Goal: Use online tool/utility: Utilize a website feature to perform a specific function

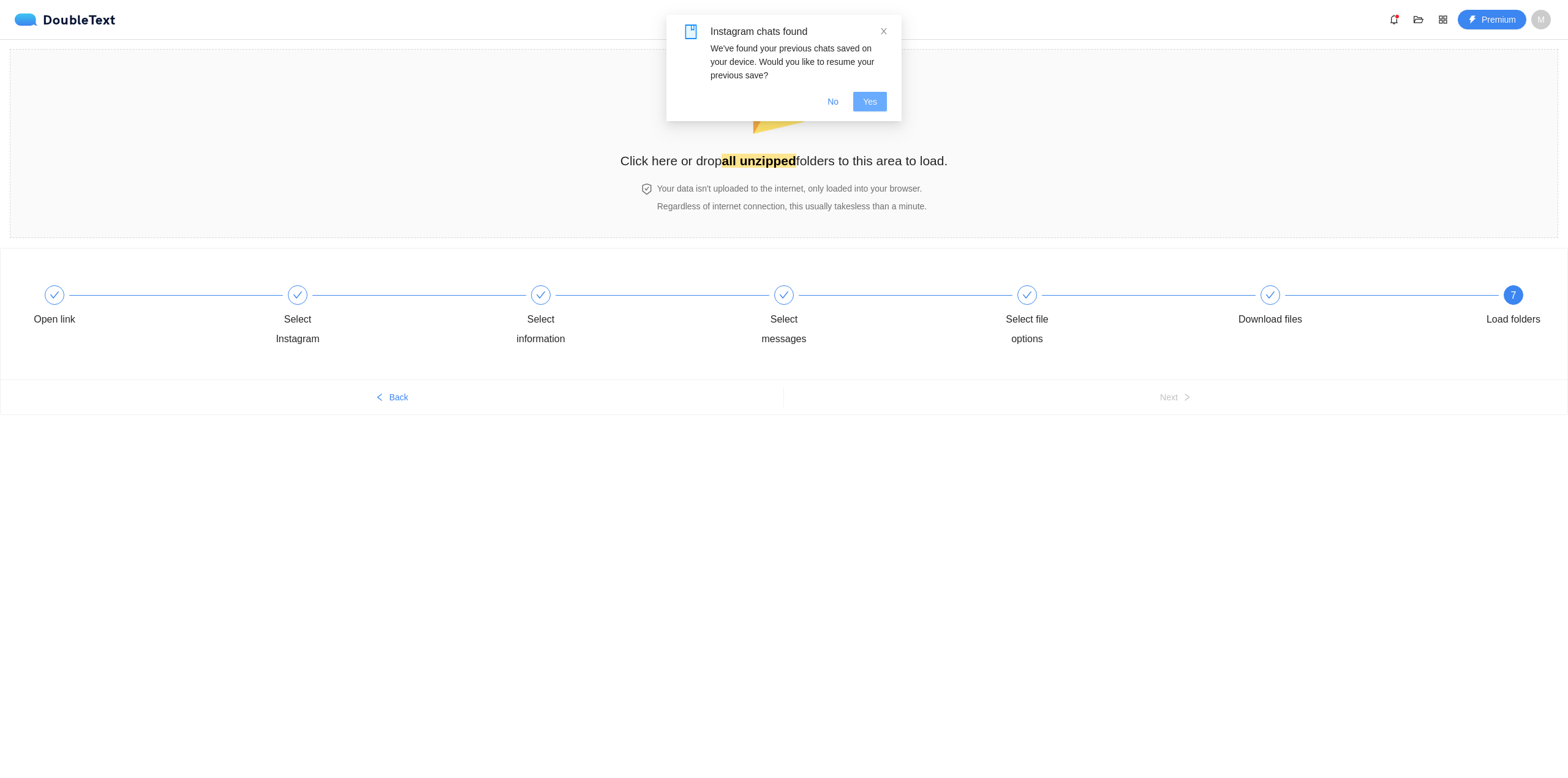
click at [872, 99] on span "Yes" at bounding box center [870, 101] width 14 height 13
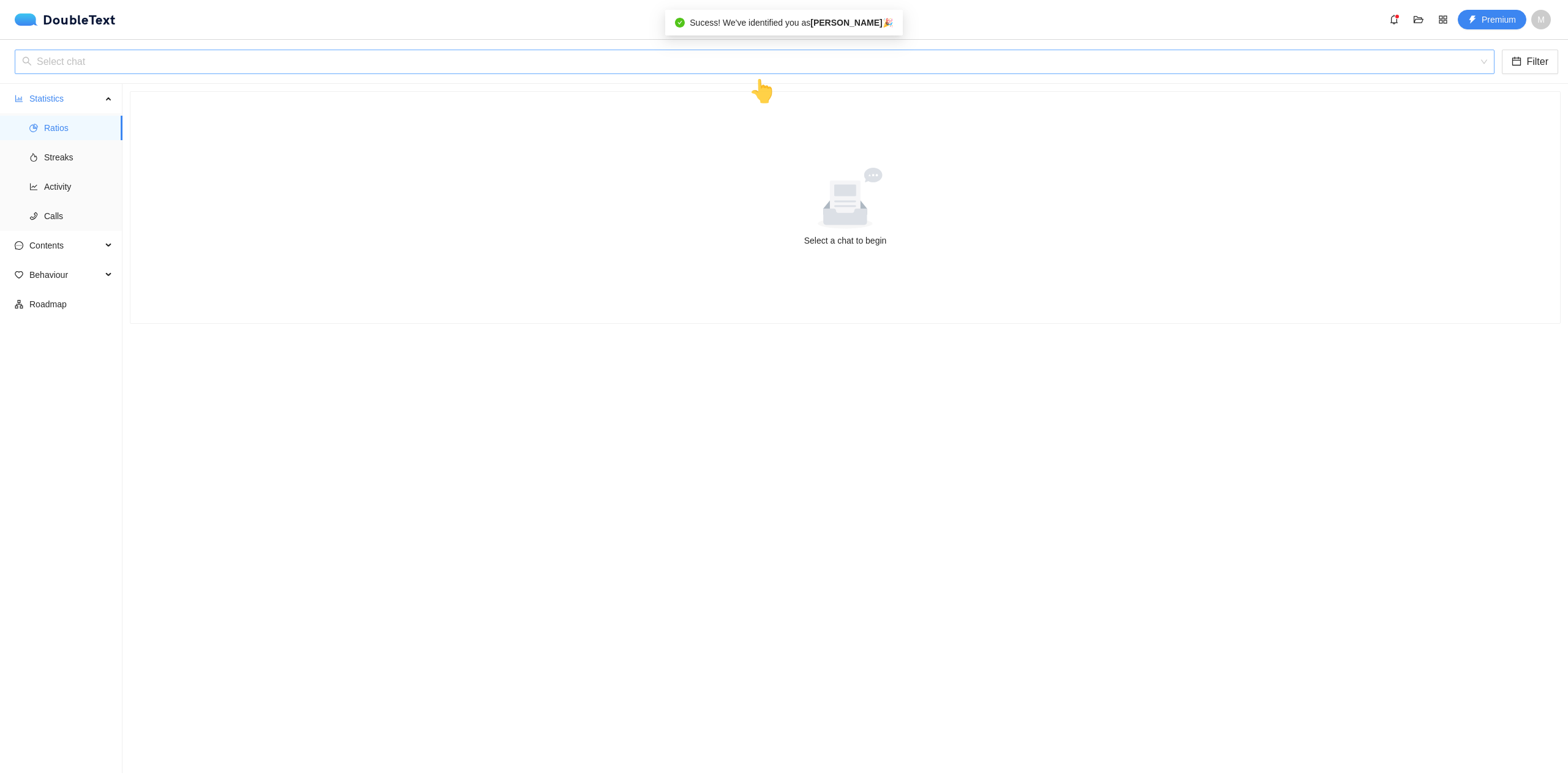
click at [597, 66] on input "search" at bounding box center [750, 61] width 1456 height 23
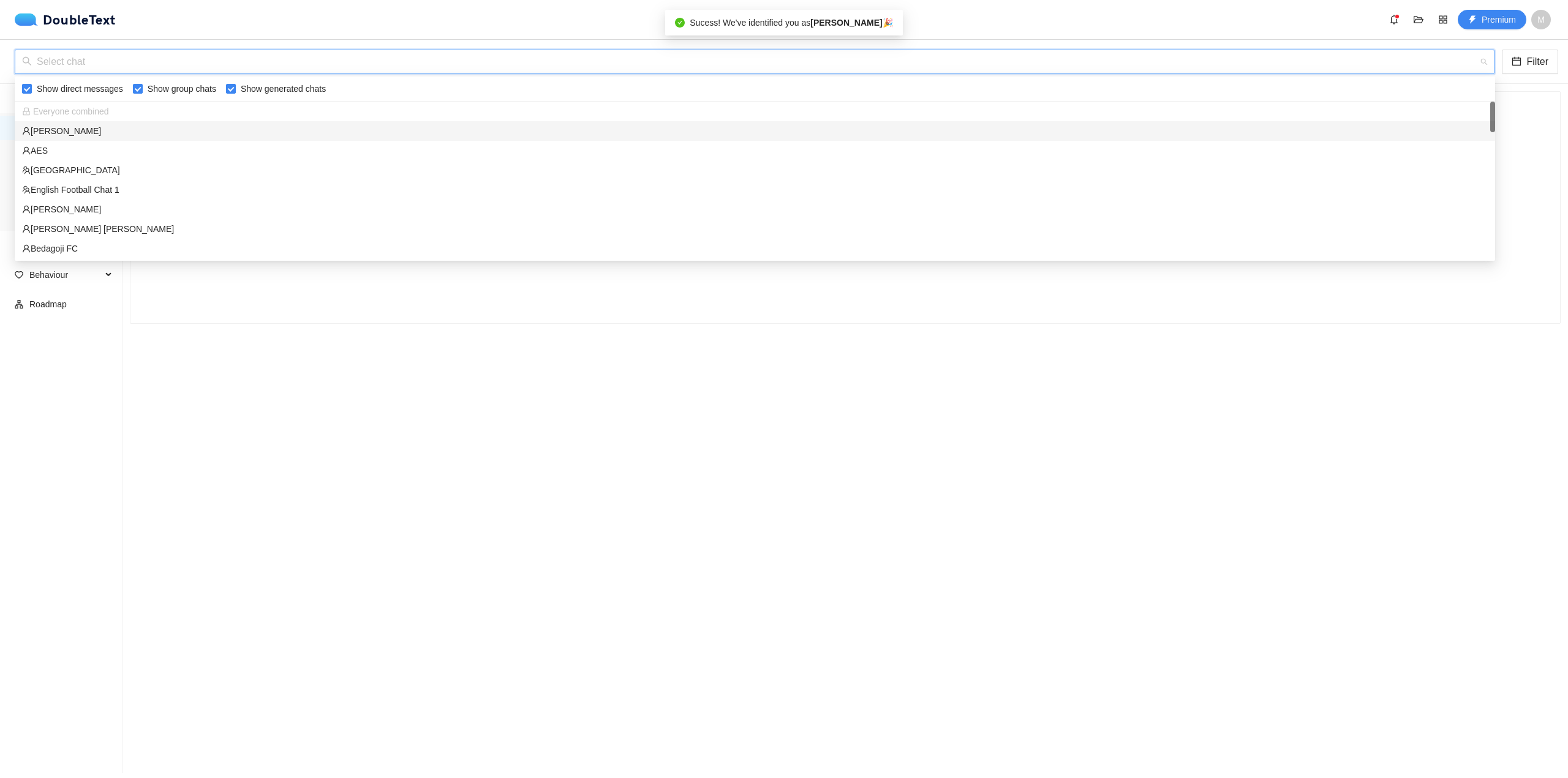
click at [170, 133] on div "[PERSON_NAME]" at bounding box center [755, 130] width 1465 height 13
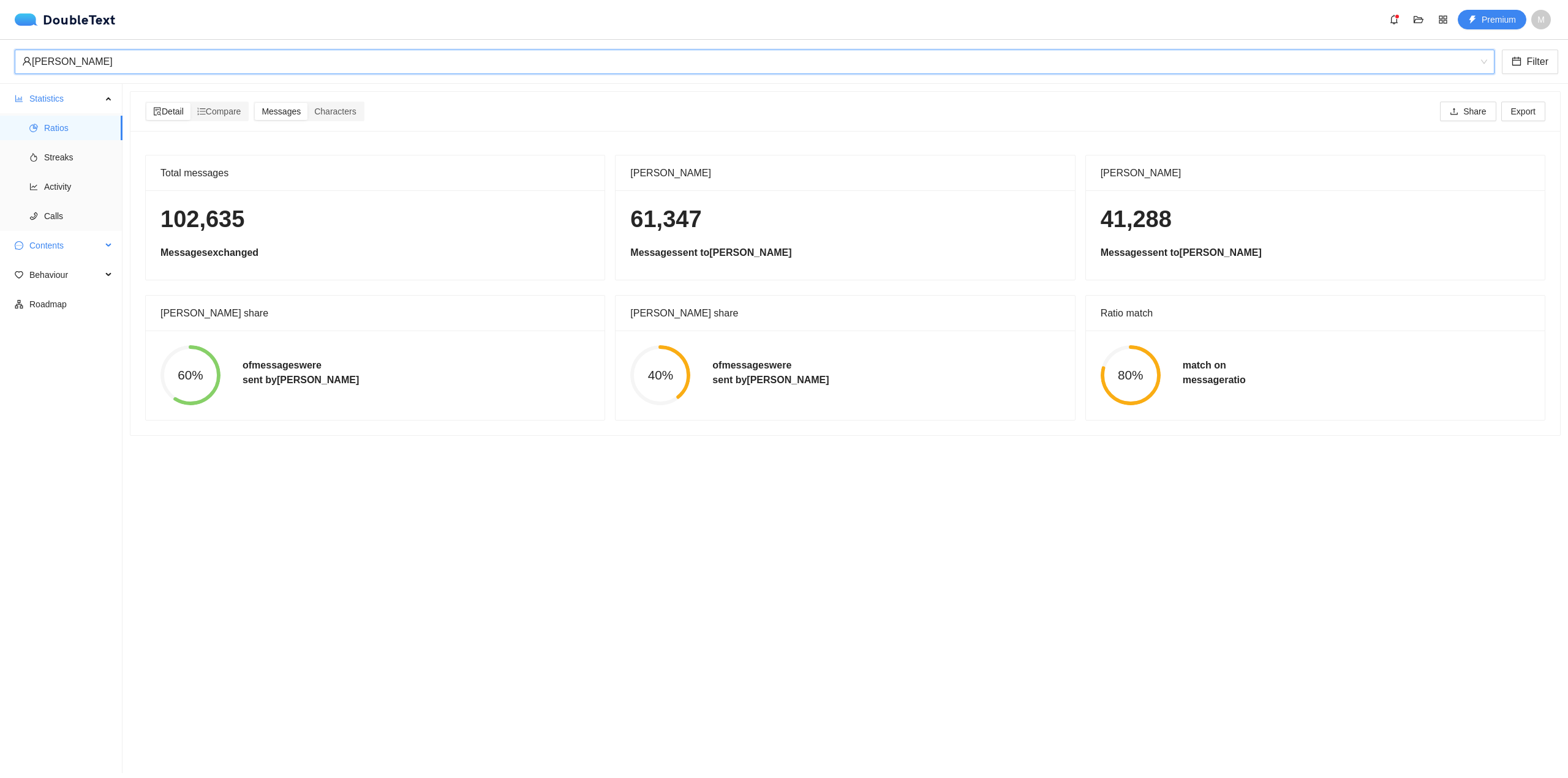
click at [73, 248] on span "Contents" at bounding box center [66, 245] width 73 height 24
click at [84, 352] on span "Behaviour" at bounding box center [66, 363] width 73 height 24
click at [75, 160] on span "Streaks" at bounding box center [78, 157] width 68 height 24
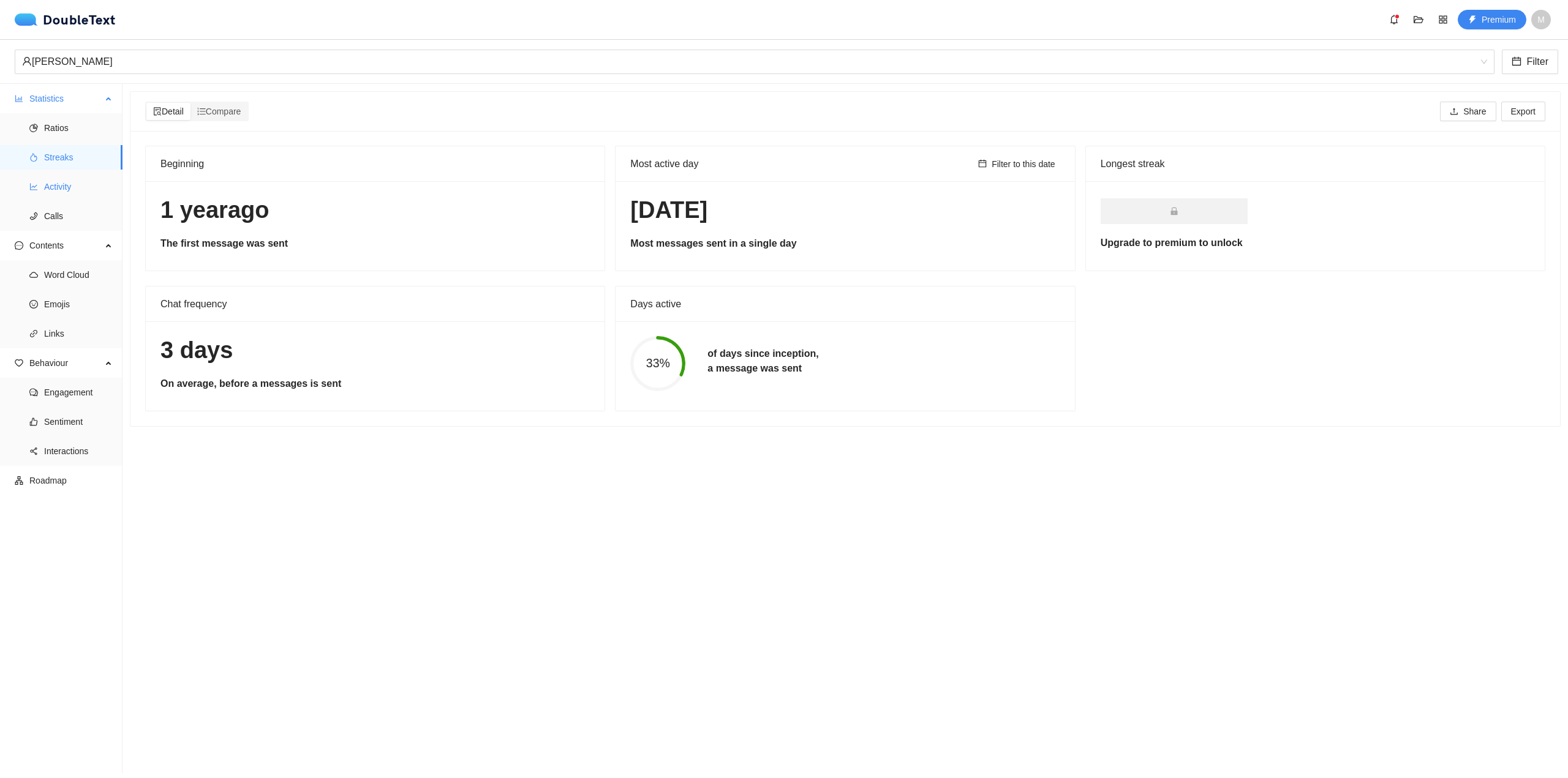
click at [96, 183] on span "Activity" at bounding box center [78, 186] width 68 height 24
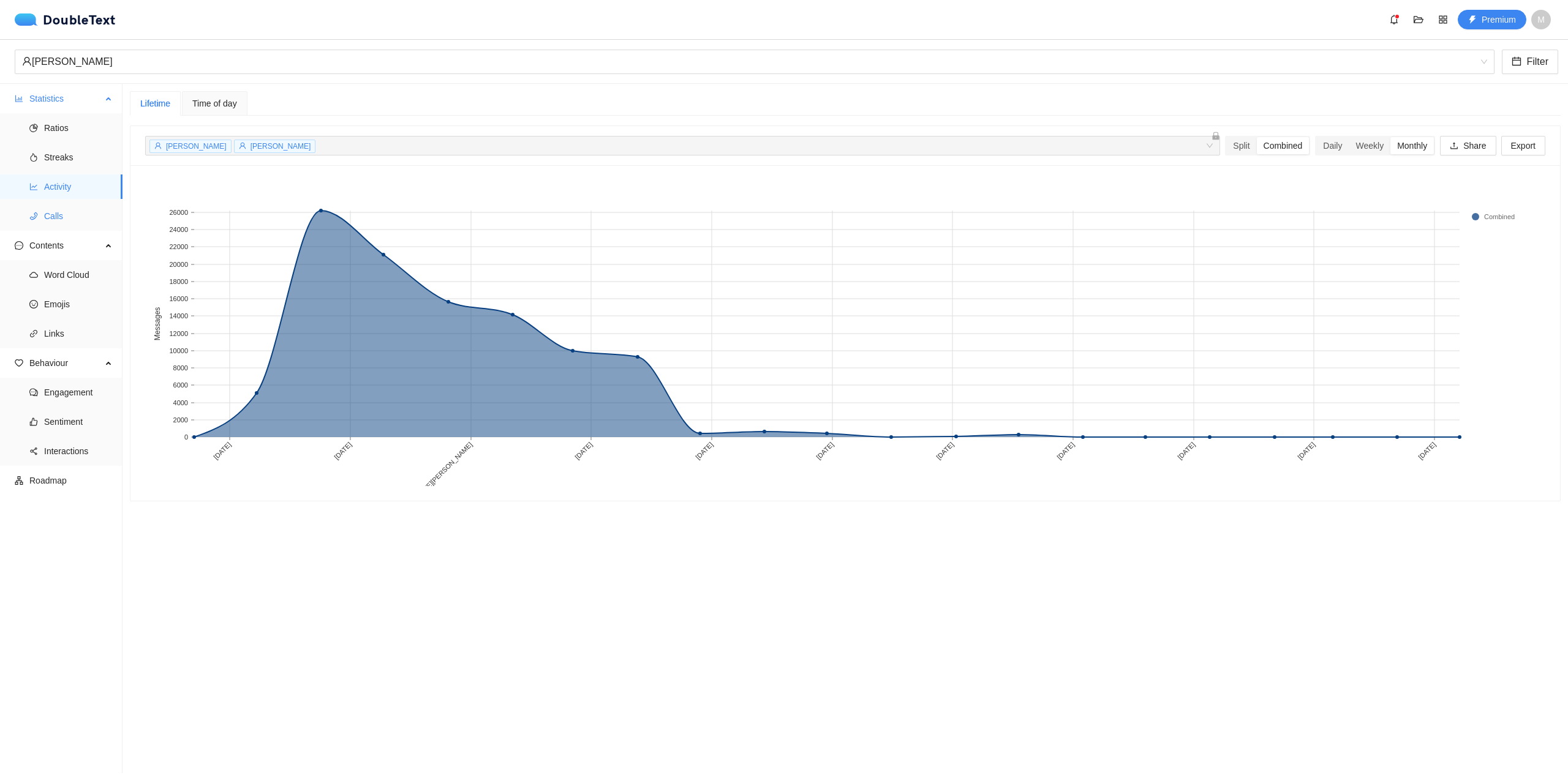
click at [91, 213] on span "Calls" at bounding box center [78, 216] width 68 height 24
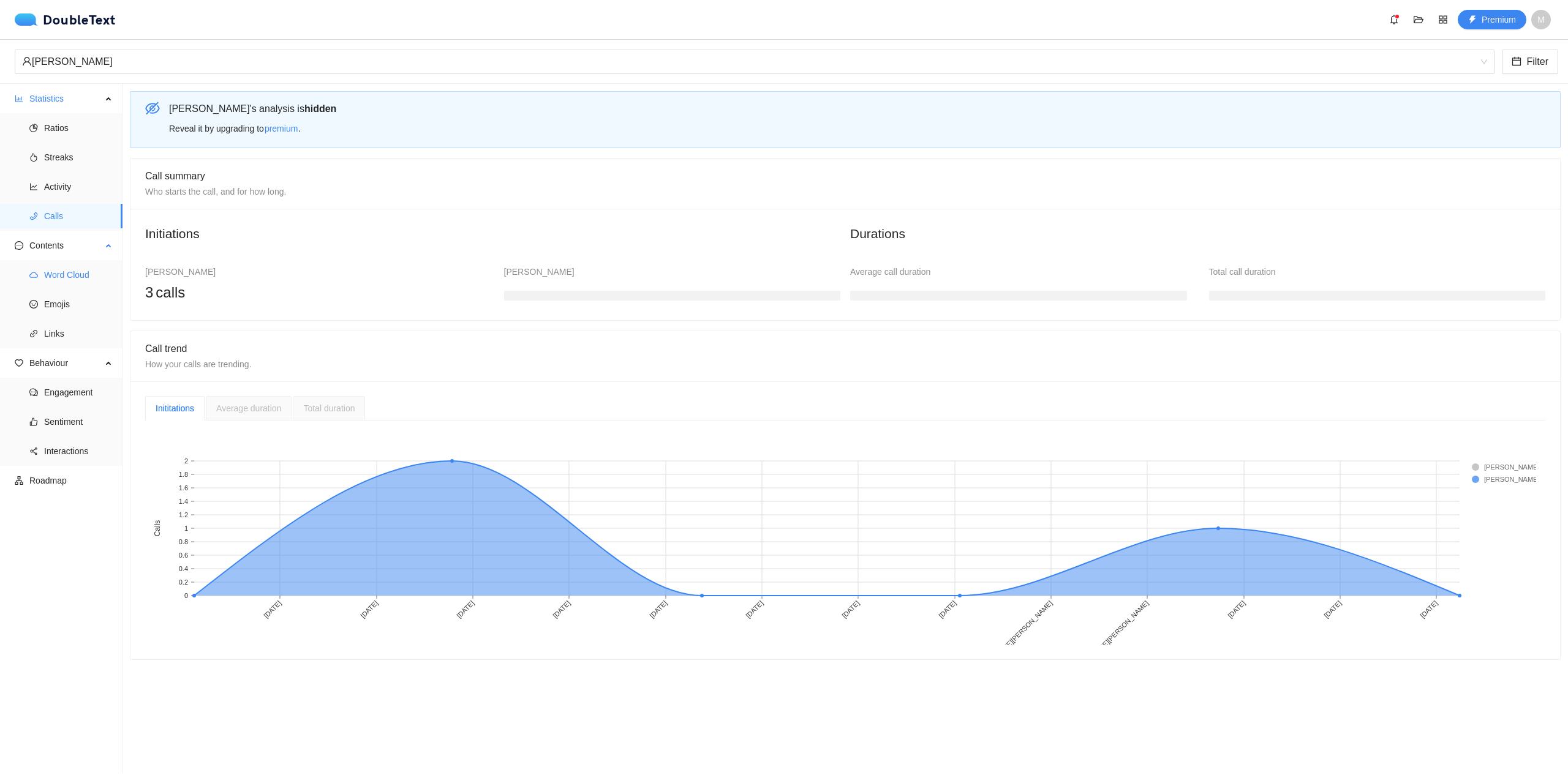
click at [104, 274] on span "Word Cloud" at bounding box center [78, 274] width 68 height 24
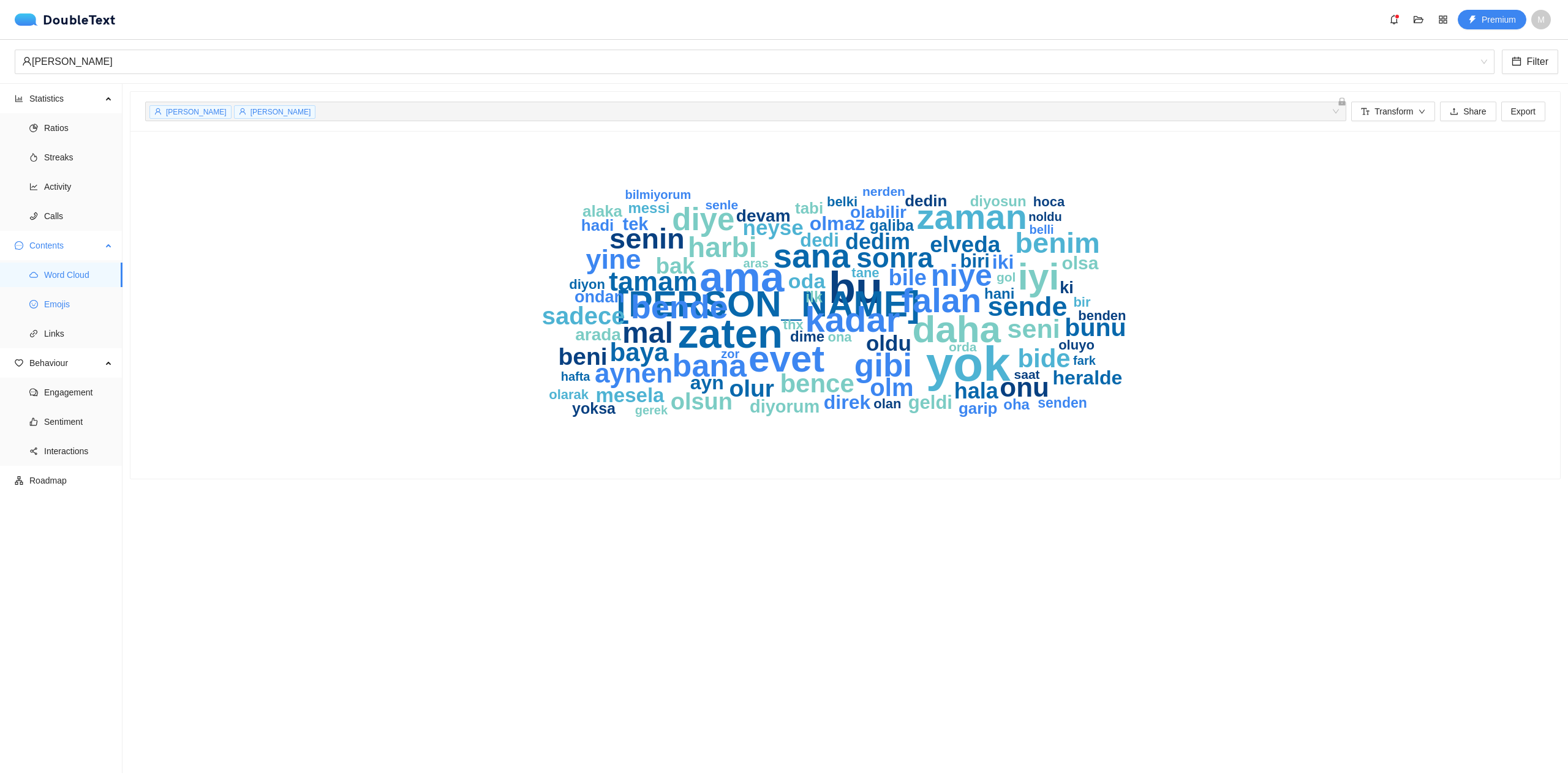
click at [96, 300] on span "Emojis" at bounding box center [78, 304] width 68 height 24
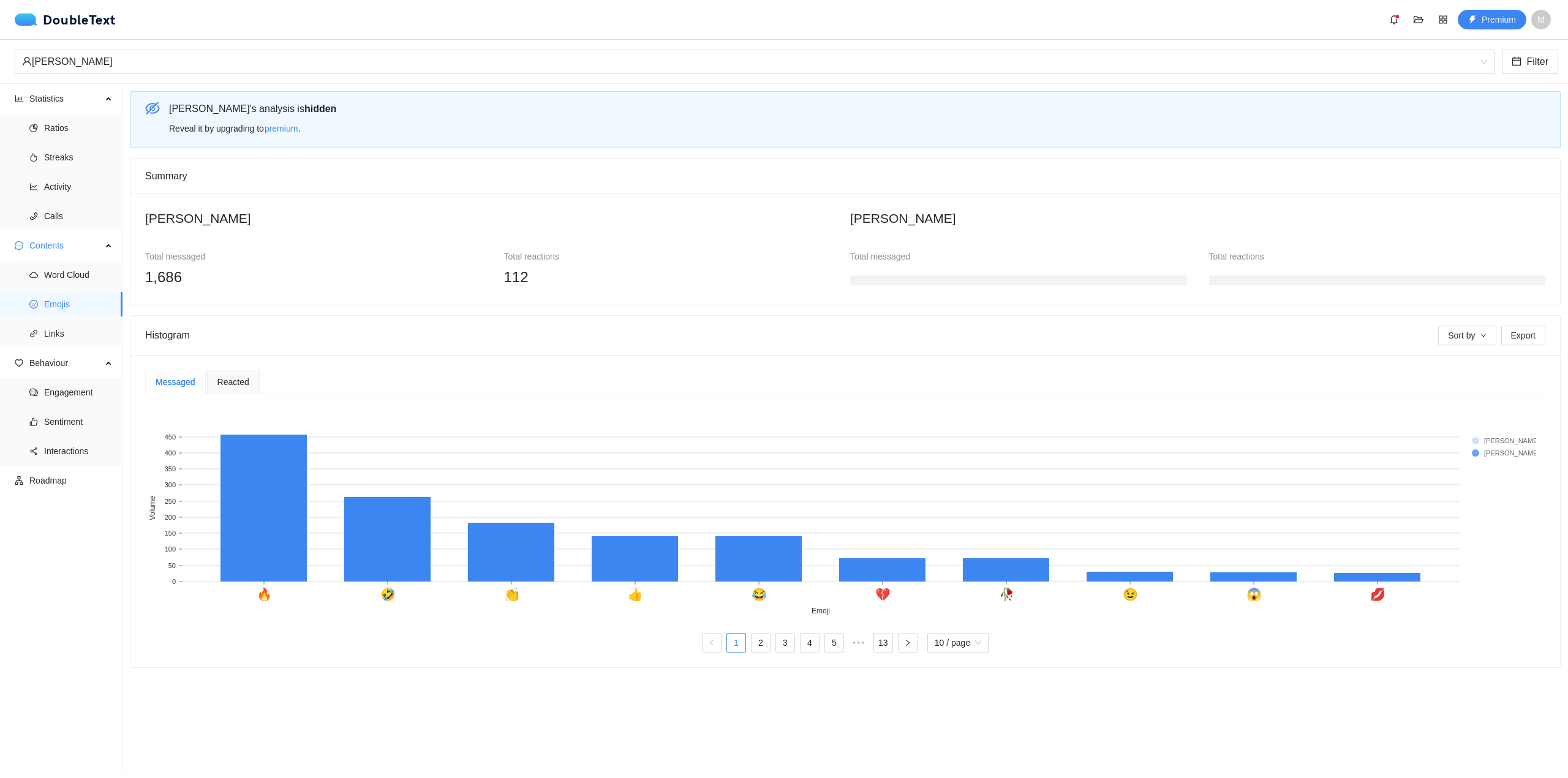
click at [231, 390] on div "Reacted" at bounding box center [233, 382] width 52 height 24
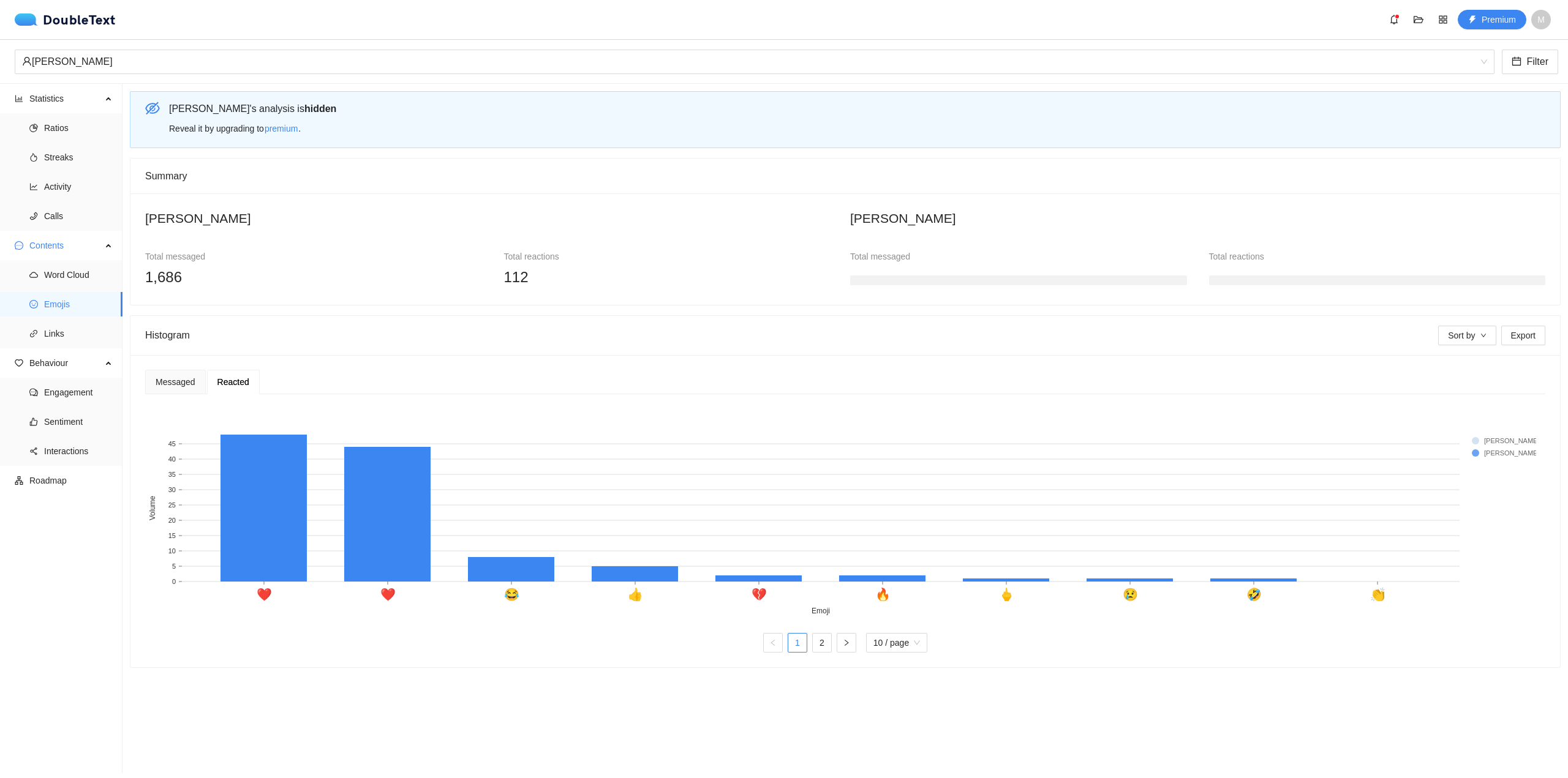
click at [299, 38] on div "DoubleText Premium M" at bounding box center [784, 20] width 1568 height 39
click at [288, 57] on div "[PERSON_NAME]" at bounding box center [749, 61] width 1454 height 23
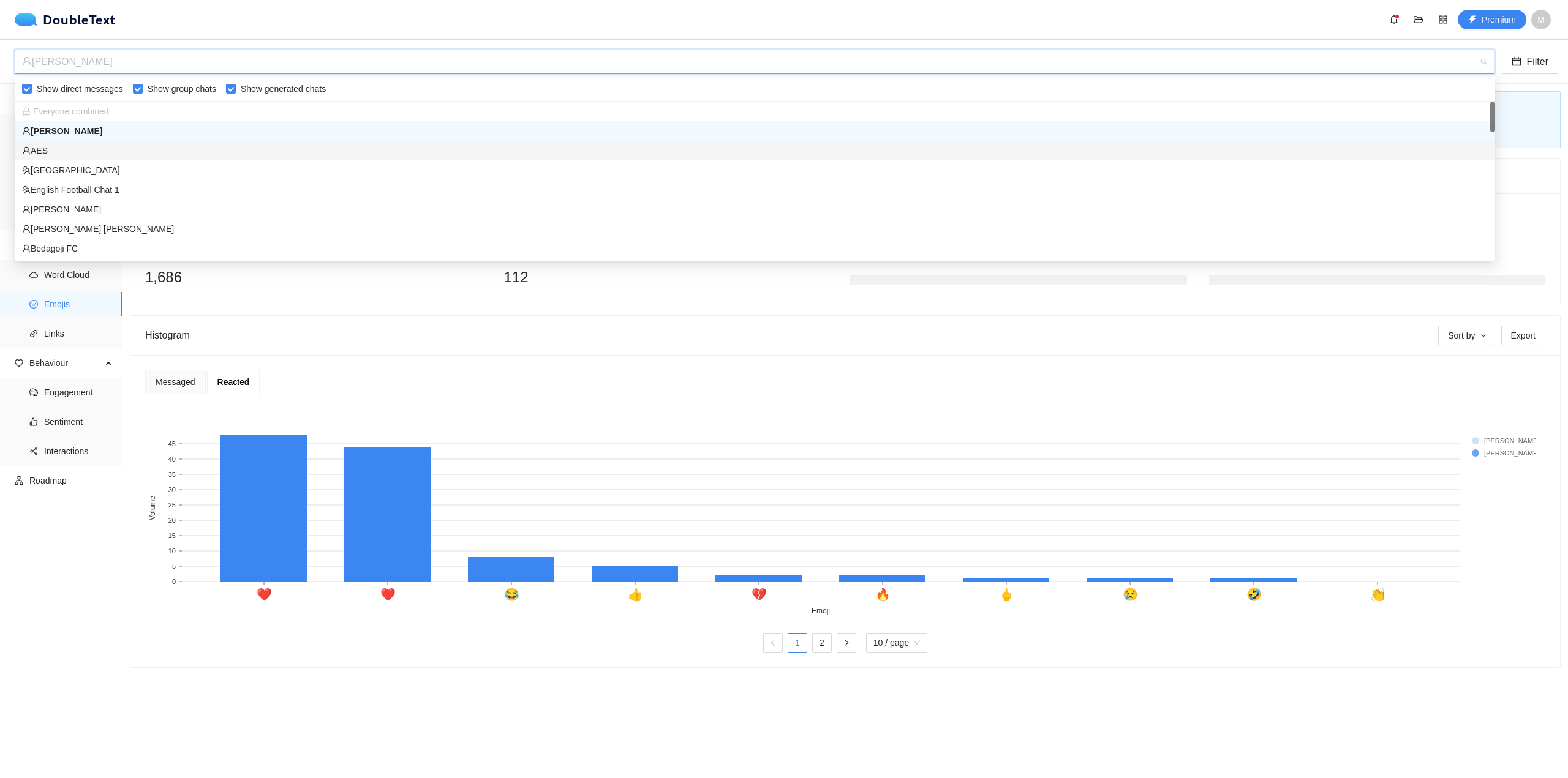
click at [215, 150] on div "AES" at bounding box center [755, 150] width 1465 height 13
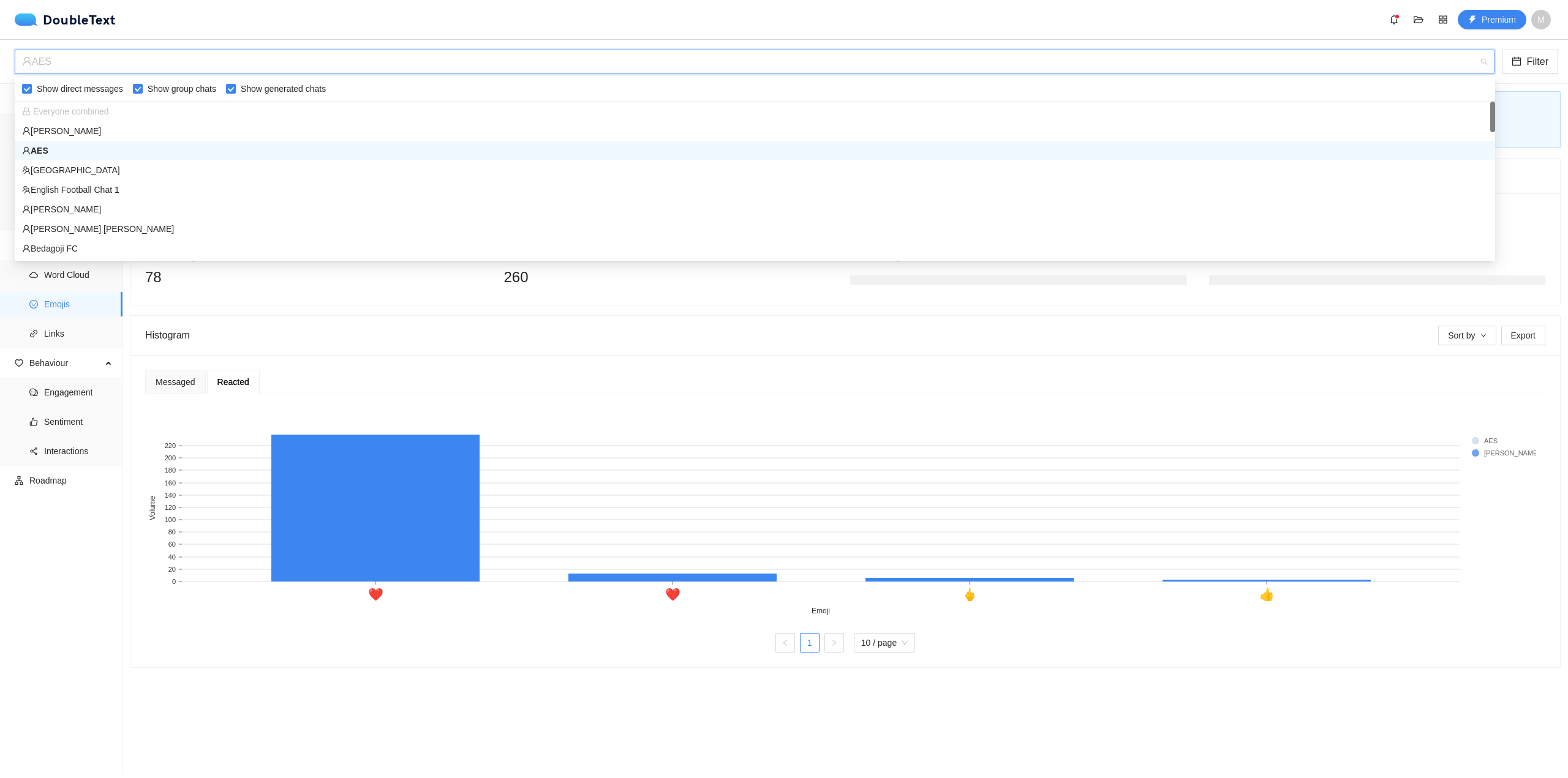
click at [264, 64] on div "AES" at bounding box center [749, 61] width 1454 height 23
click at [242, 59] on div "AES" at bounding box center [749, 61] width 1454 height 23
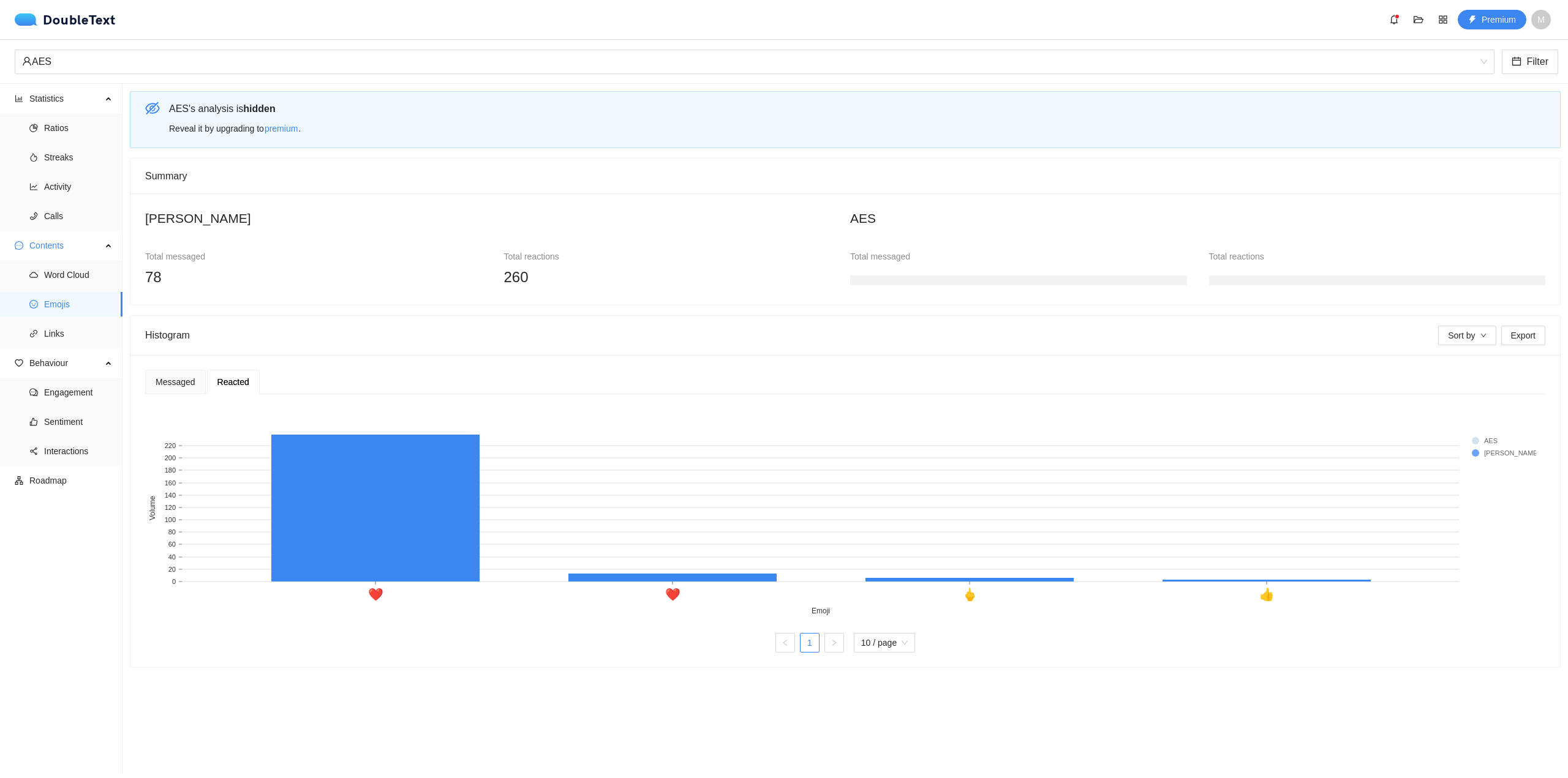
click at [99, 27] on div "DoubleText" at bounding box center [68, 20] width 108 height 15
click at [98, 21] on div "DoubleText" at bounding box center [65, 20] width 101 height 13
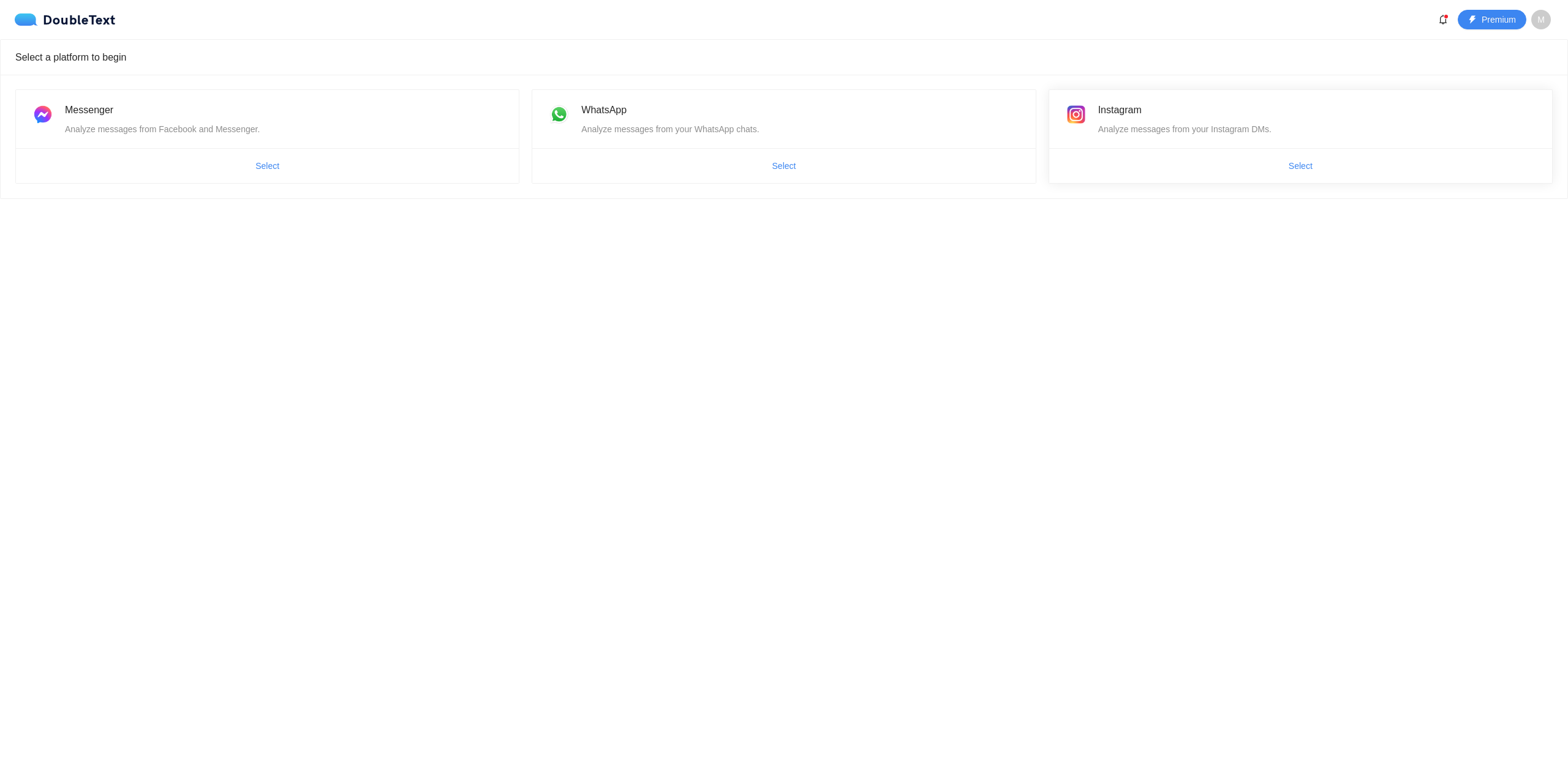
click at [1150, 143] on div "Instagram Analyze messages from your Instagram DMs." at bounding box center [1300, 119] width 503 height 58
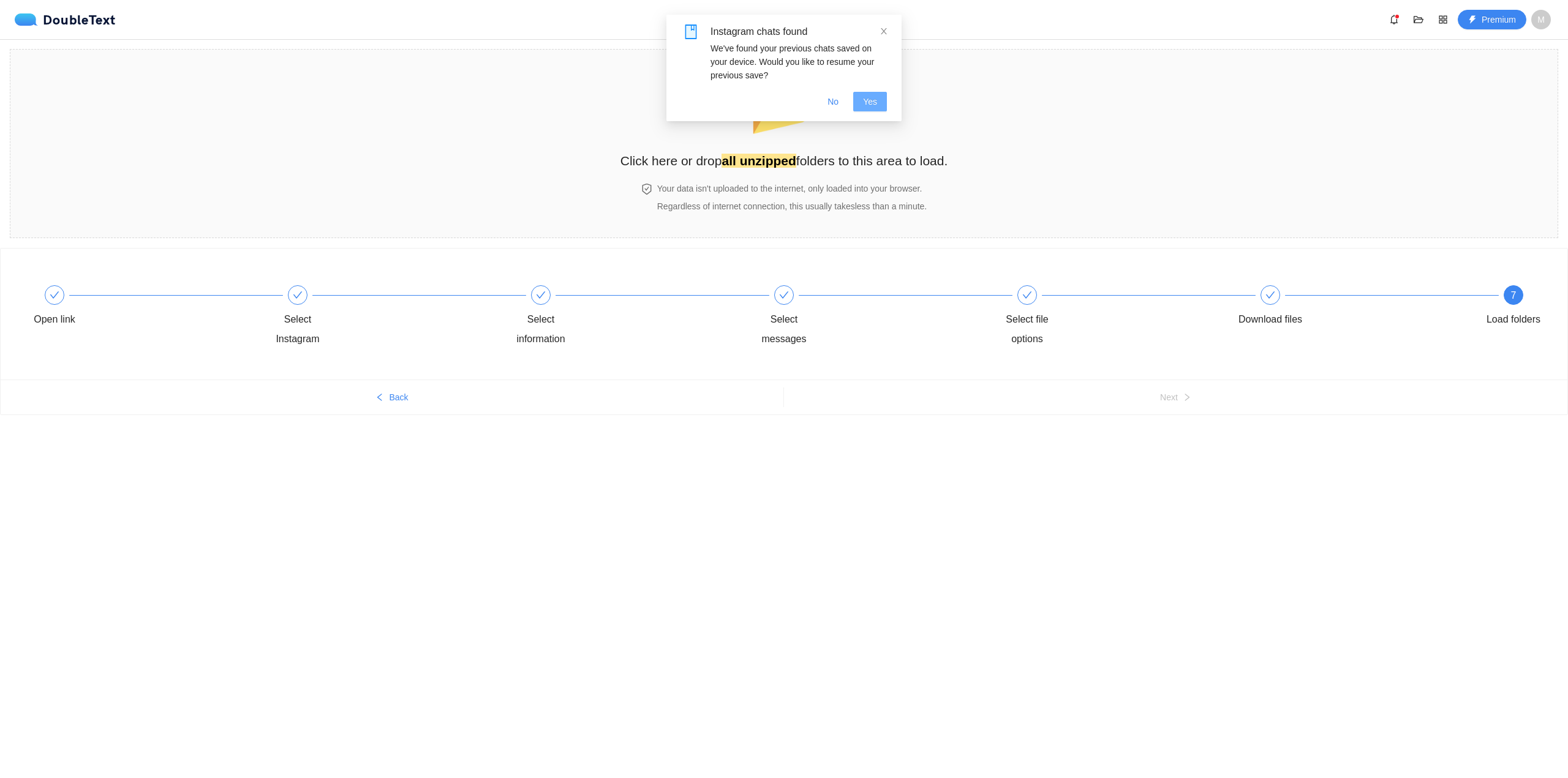
click at [860, 100] on button "Yes" at bounding box center [870, 102] width 33 height 20
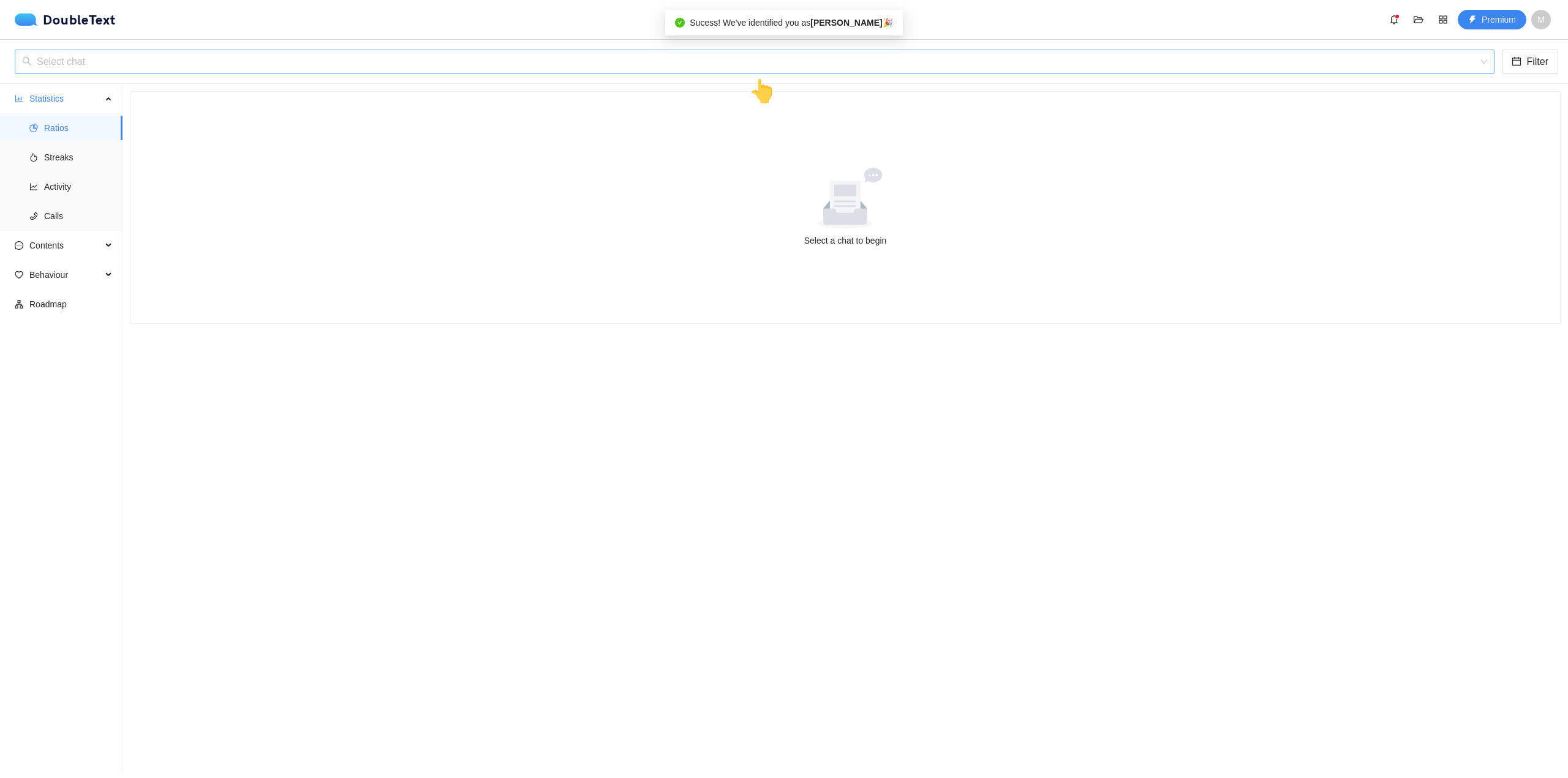
click at [286, 68] on input "search" at bounding box center [750, 61] width 1456 height 23
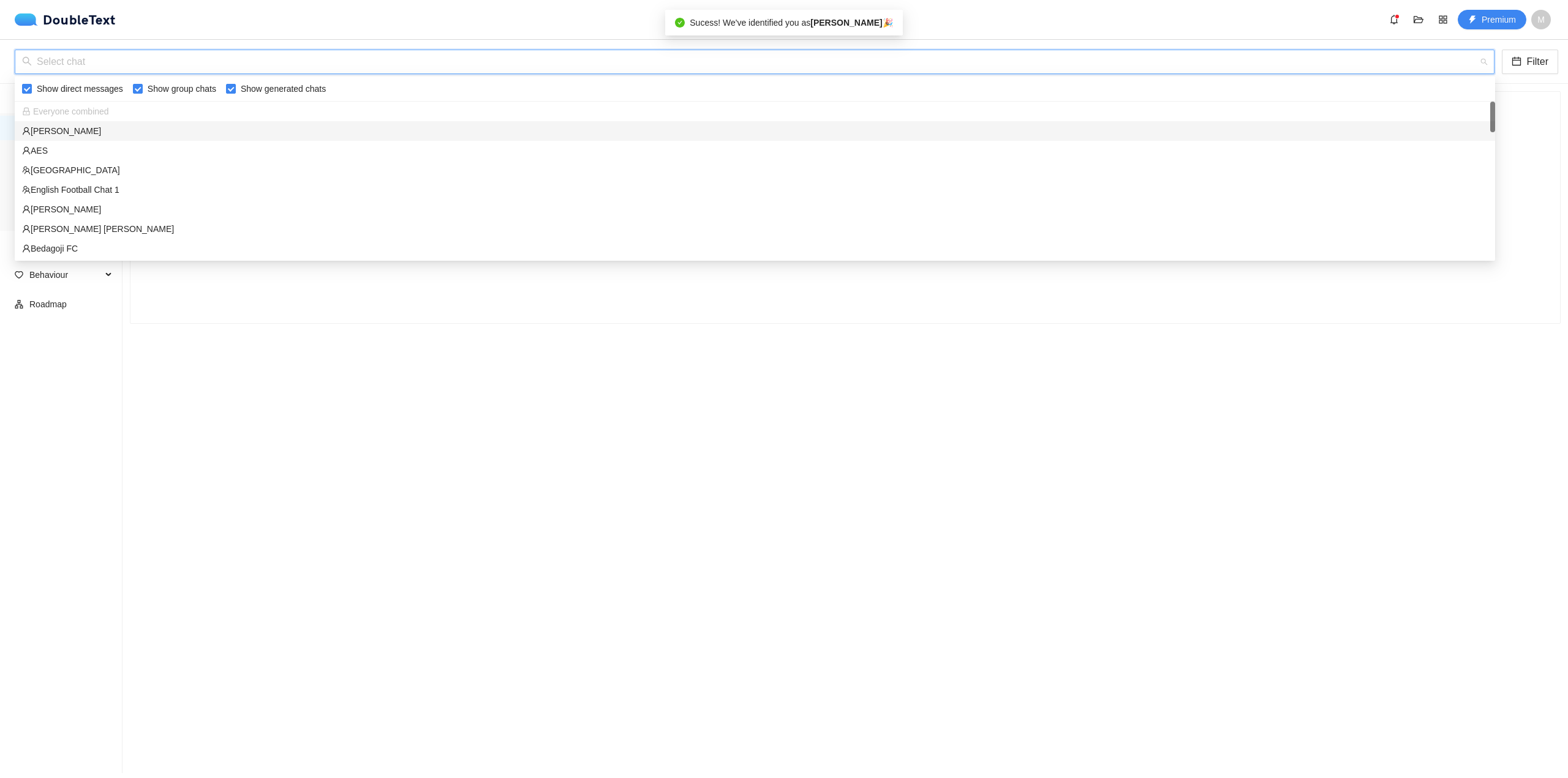
click at [286, 68] on input "search" at bounding box center [750, 61] width 1456 height 23
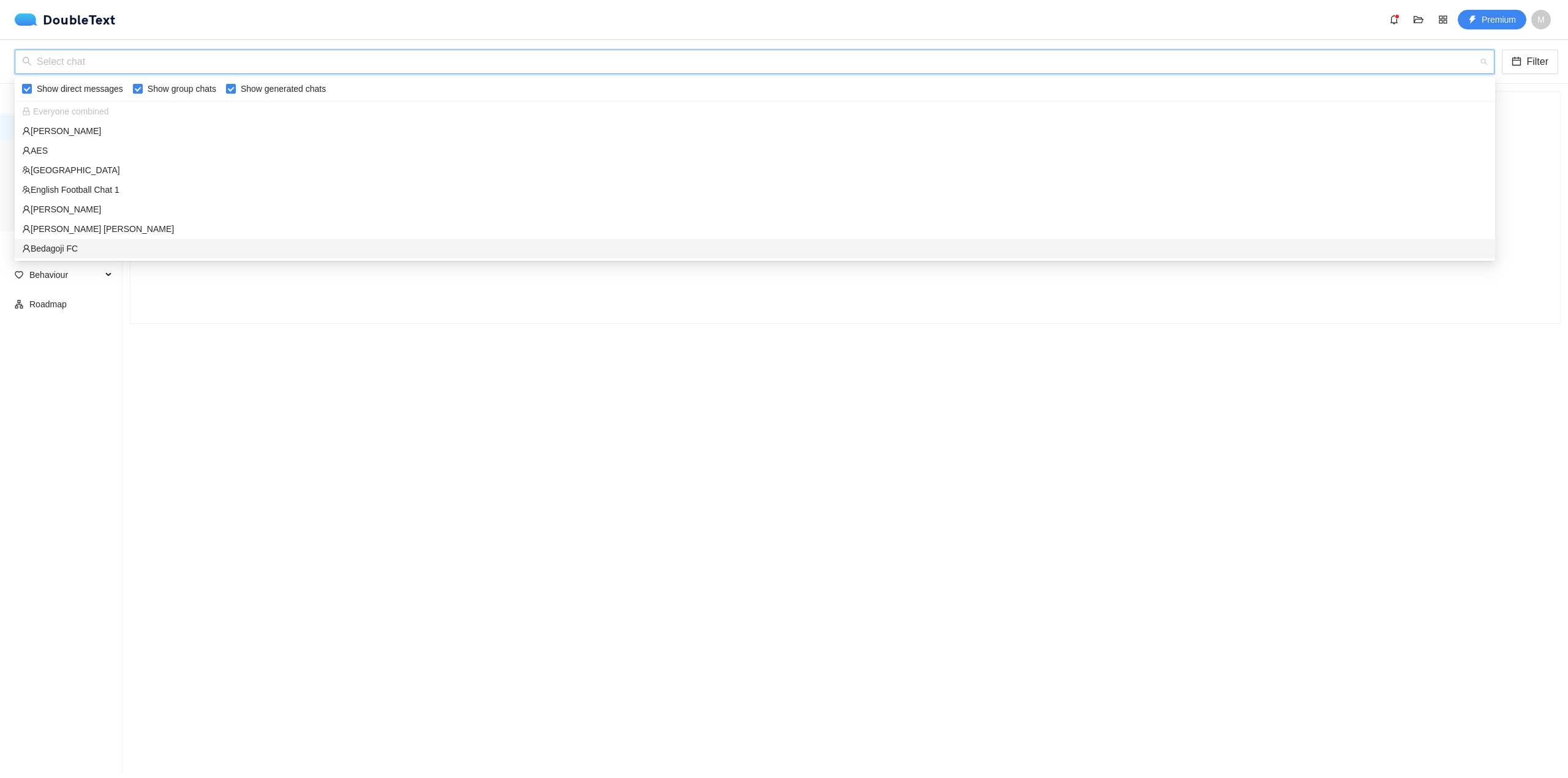
click at [331, 314] on div "Select a chat to begin" at bounding box center [845, 208] width 1429 height 232
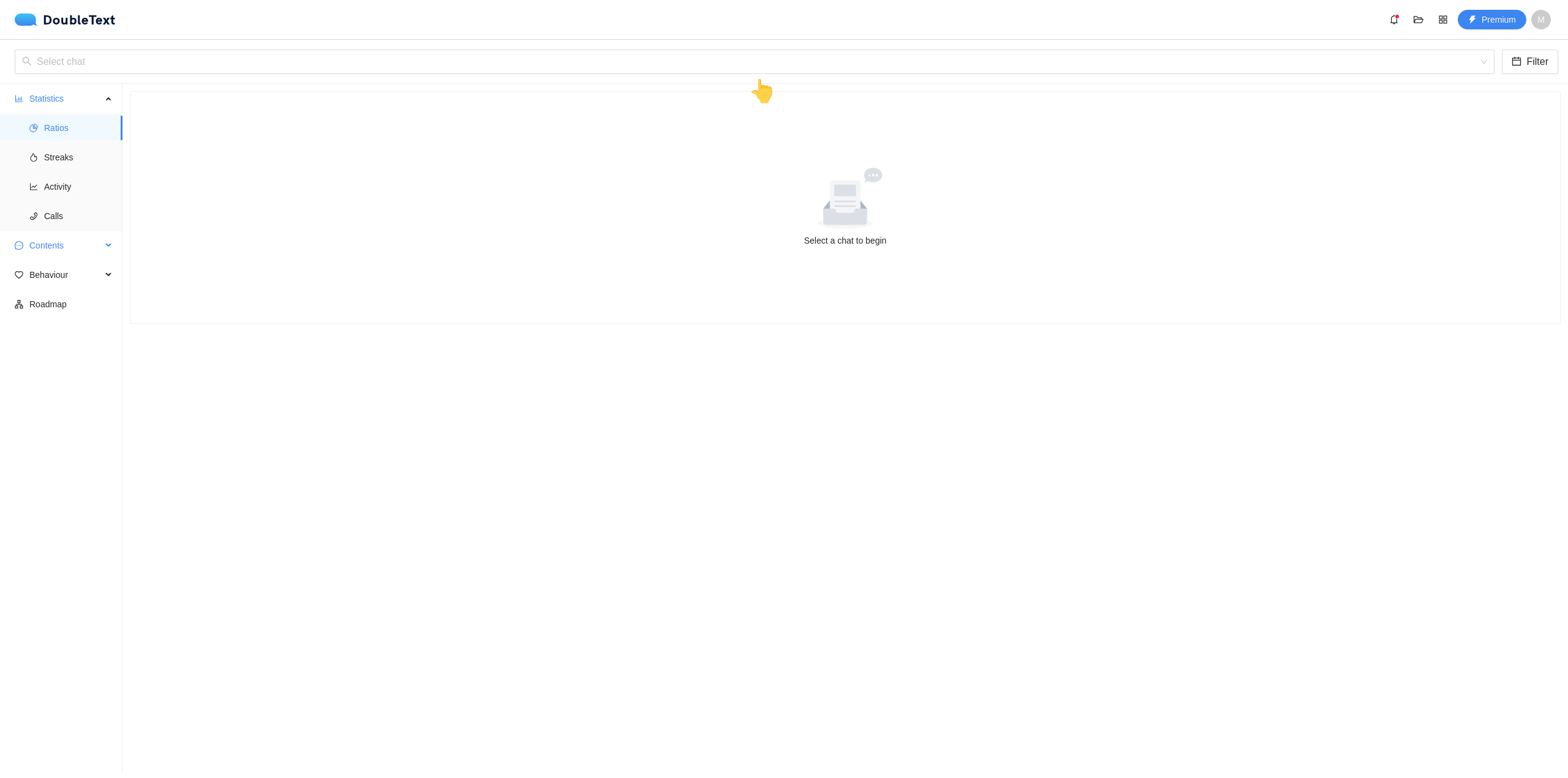
click at [90, 244] on span "Contents" at bounding box center [66, 245] width 73 height 24
click at [91, 364] on span "Behaviour" at bounding box center [66, 363] width 73 height 24
click at [85, 133] on span "Ratios" at bounding box center [78, 128] width 68 height 24
click at [161, 43] on div "Select chat Filter 👆" at bounding box center [784, 61] width 1568 height 44
click at [151, 58] on input "search" at bounding box center [750, 61] width 1456 height 23
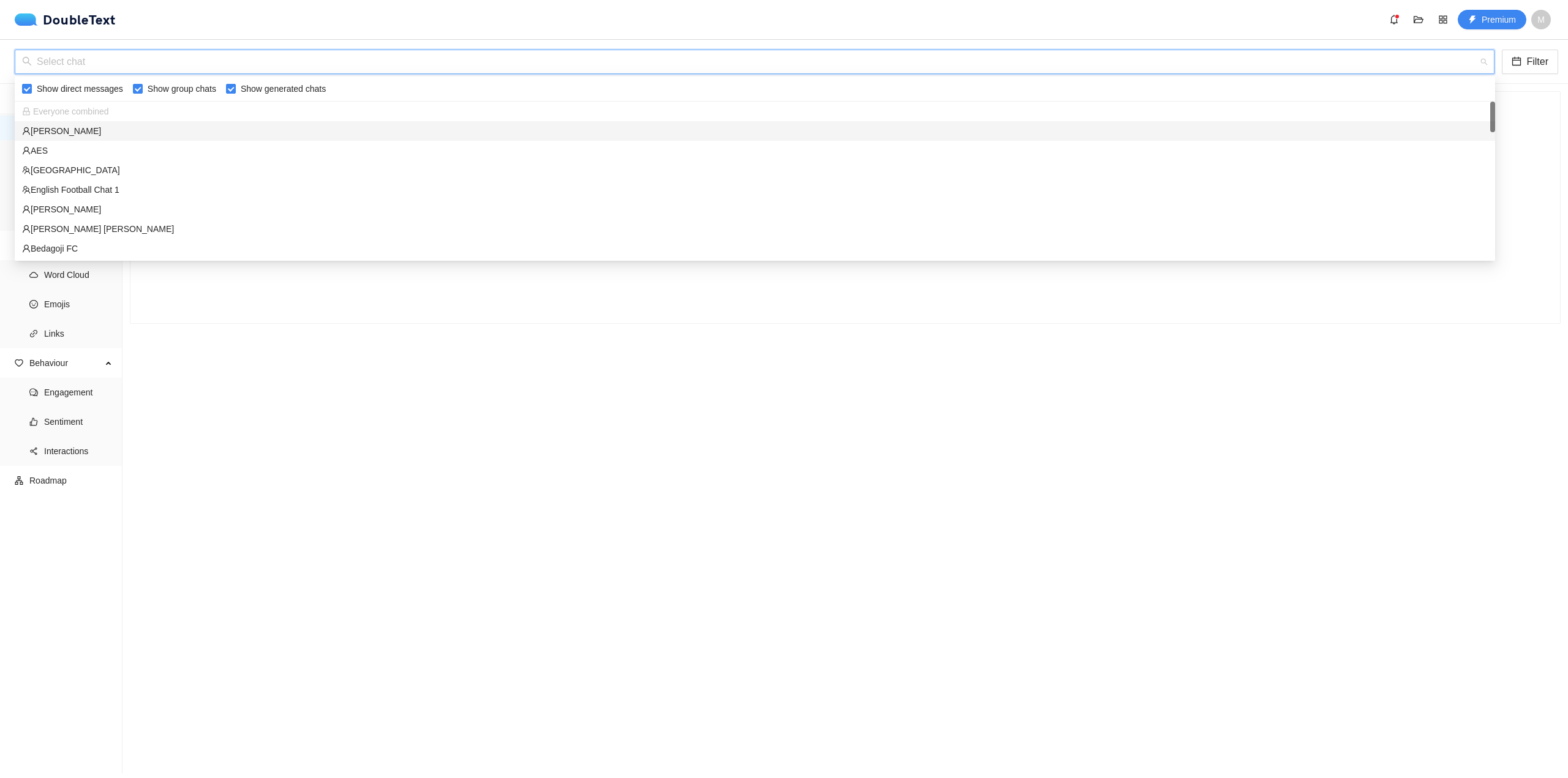
click at [117, 139] on div "[PERSON_NAME]" at bounding box center [754, 131] width 1480 height 20
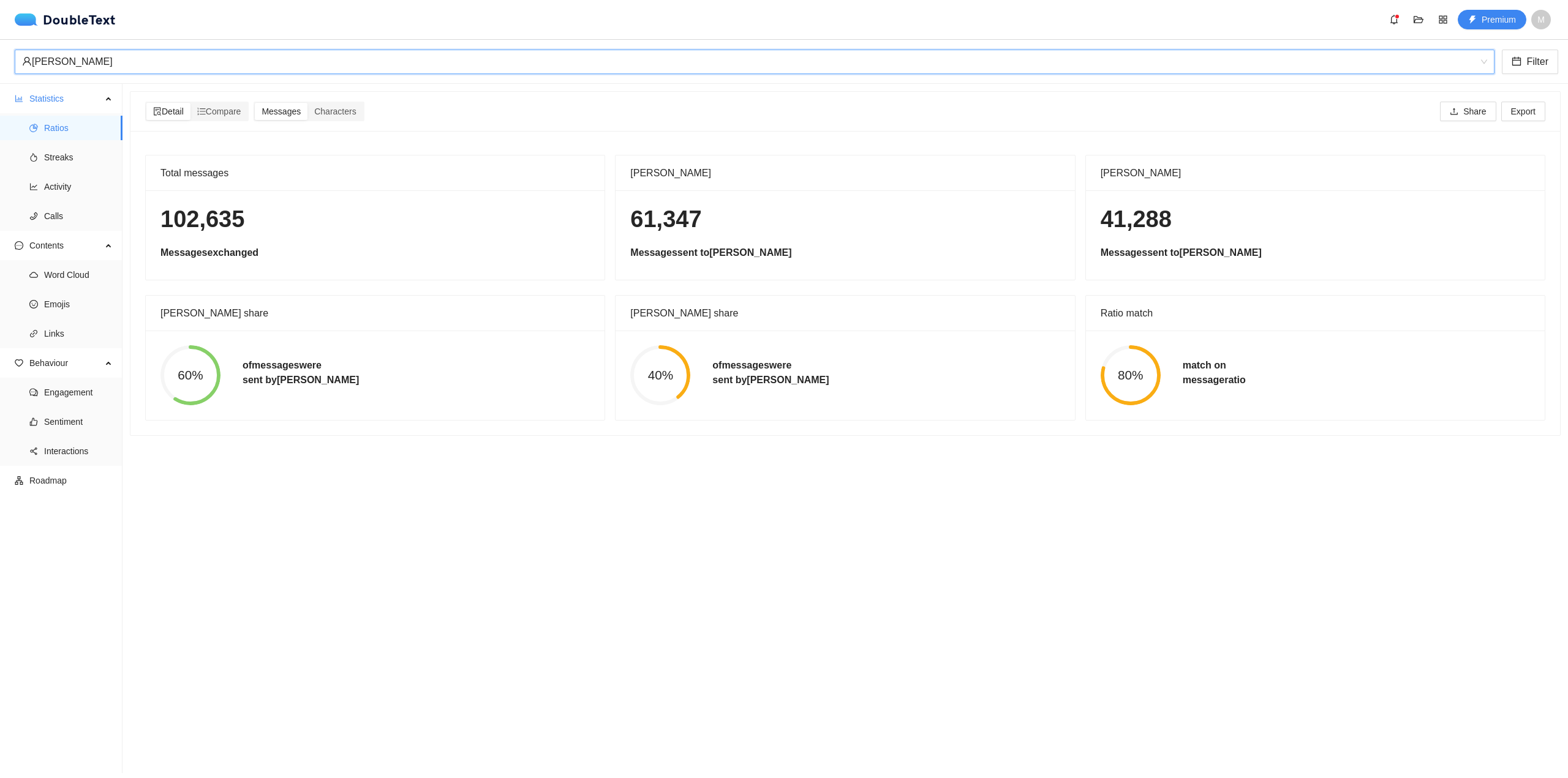
click at [854, 514] on section "Detail Compare Messages Characters Share Export Total messages 102,635 Messages…" at bounding box center [845, 428] width 1445 height 689
click at [82, 193] on span "Activity" at bounding box center [78, 186] width 68 height 24
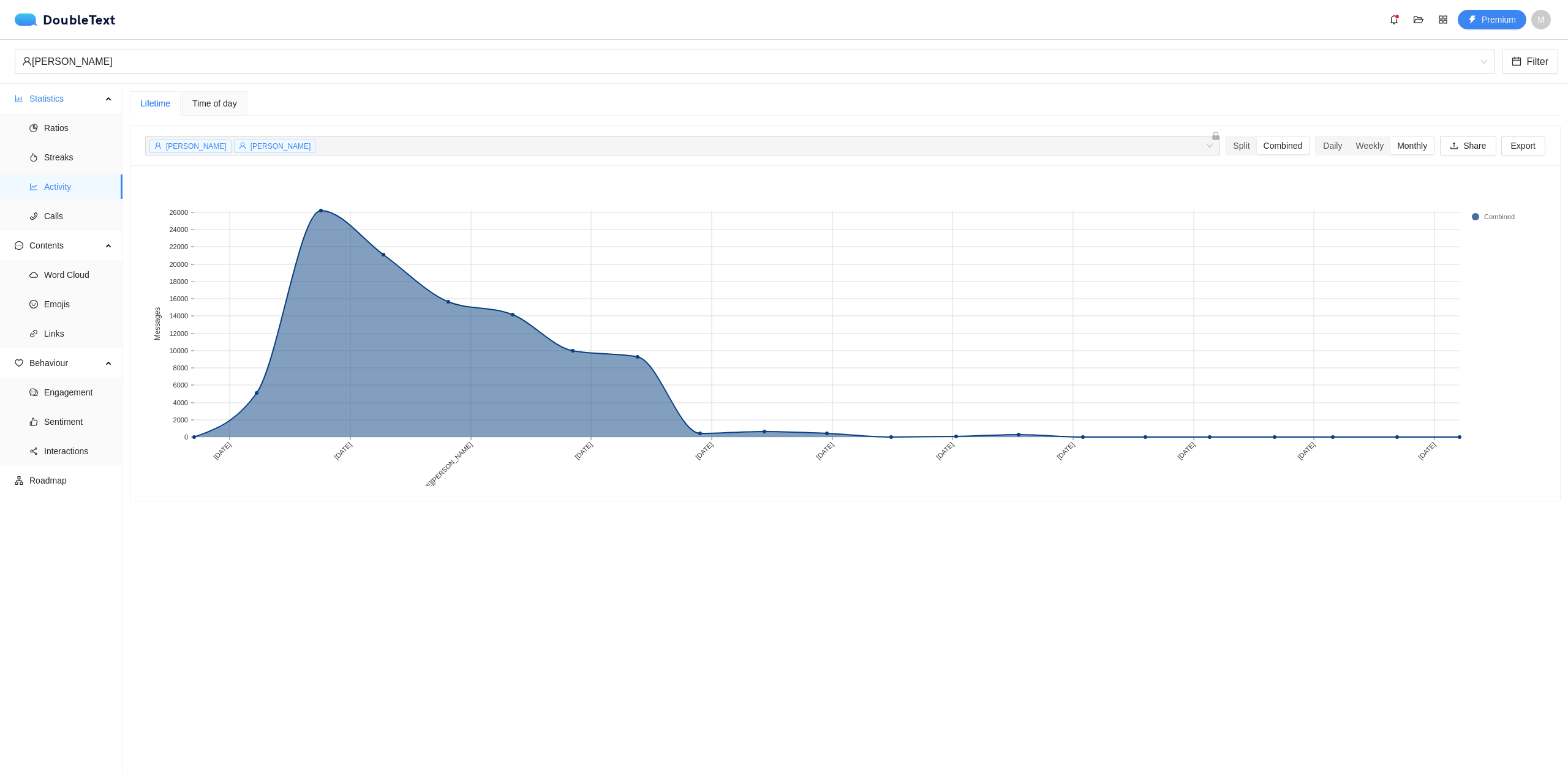
click at [230, 110] on div "Time of day" at bounding box center [215, 103] width 45 height 13
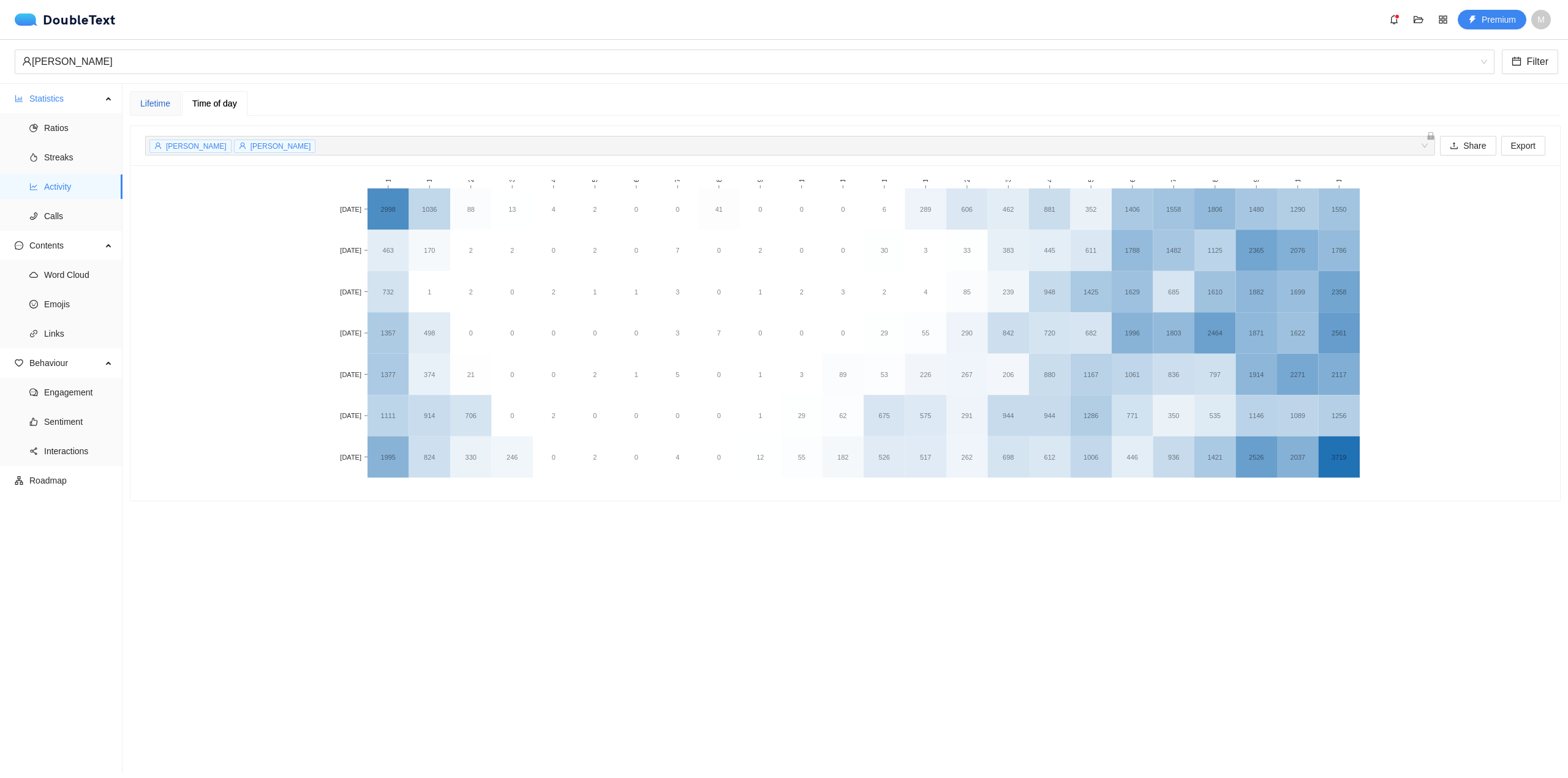
click at [147, 105] on div "Lifetime" at bounding box center [155, 103] width 30 height 13
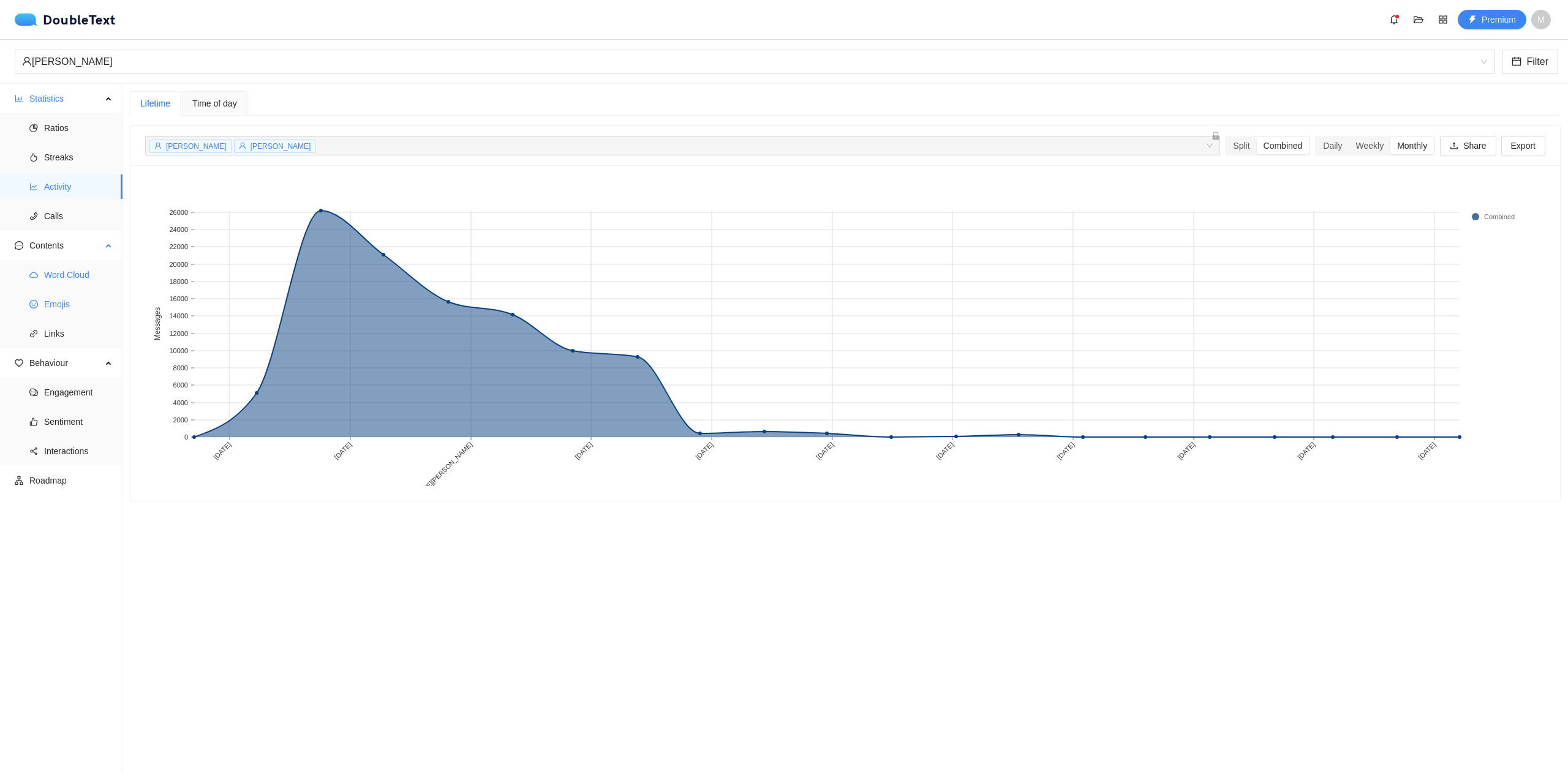
click at [92, 299] on span "Emojis" at bounding box center [78, 304] width 68 height 24
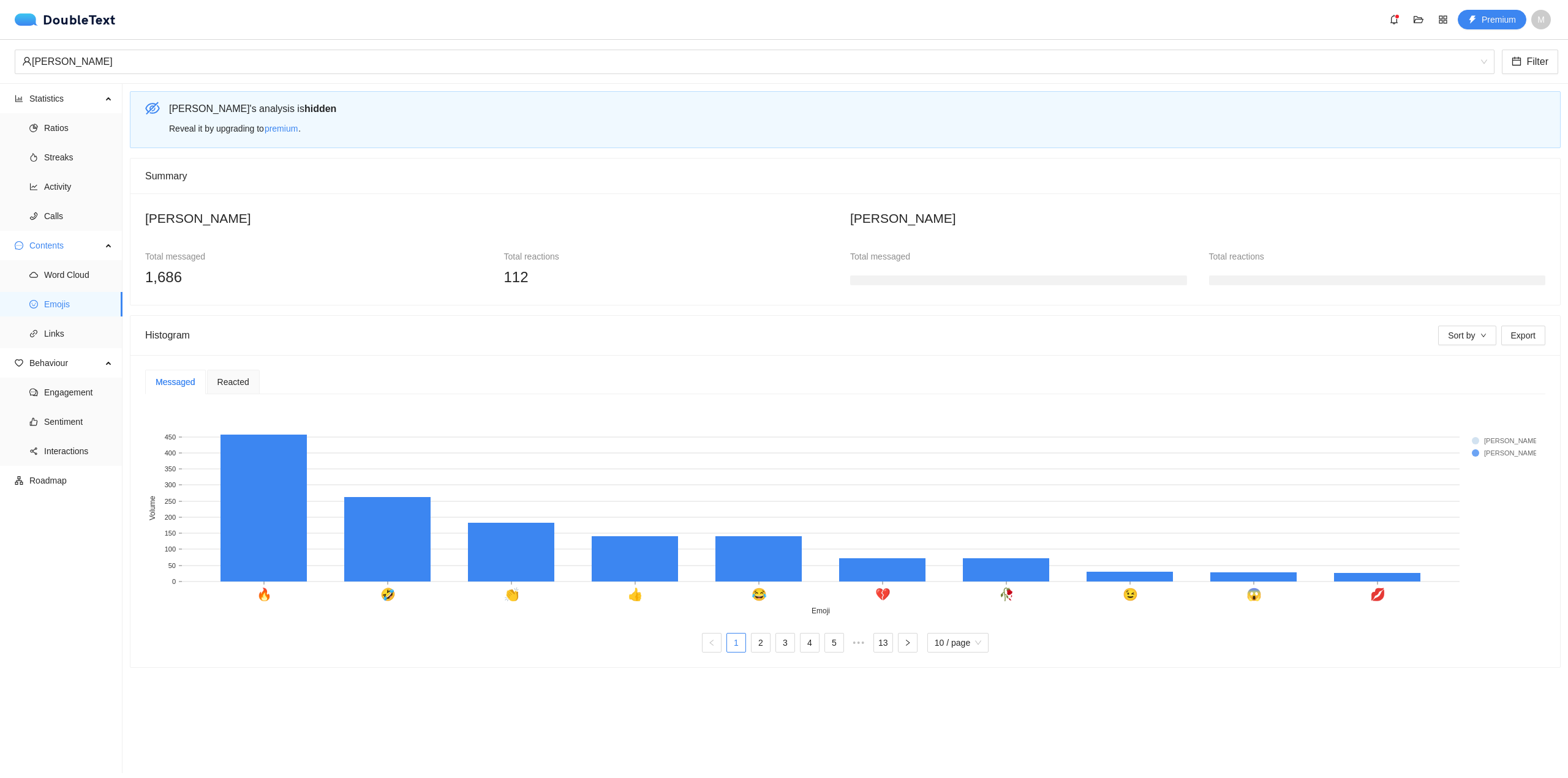
click at [220, 370] on div "Reacted" at bounding box center [233, 382] width 52 height 24
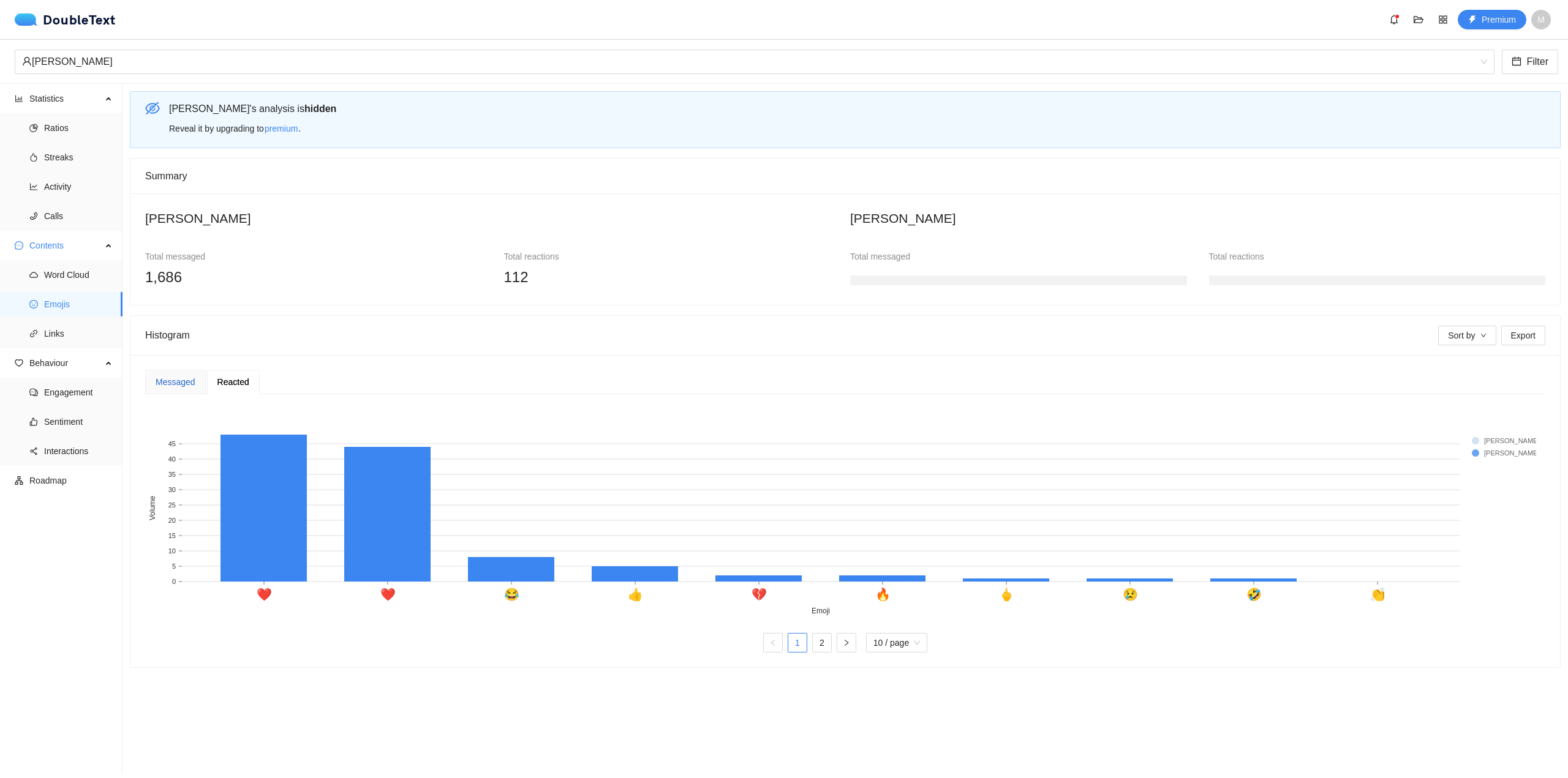
click at [181, 387] on div "Messaged" at bounding box center [175, 382] width 40 height 13
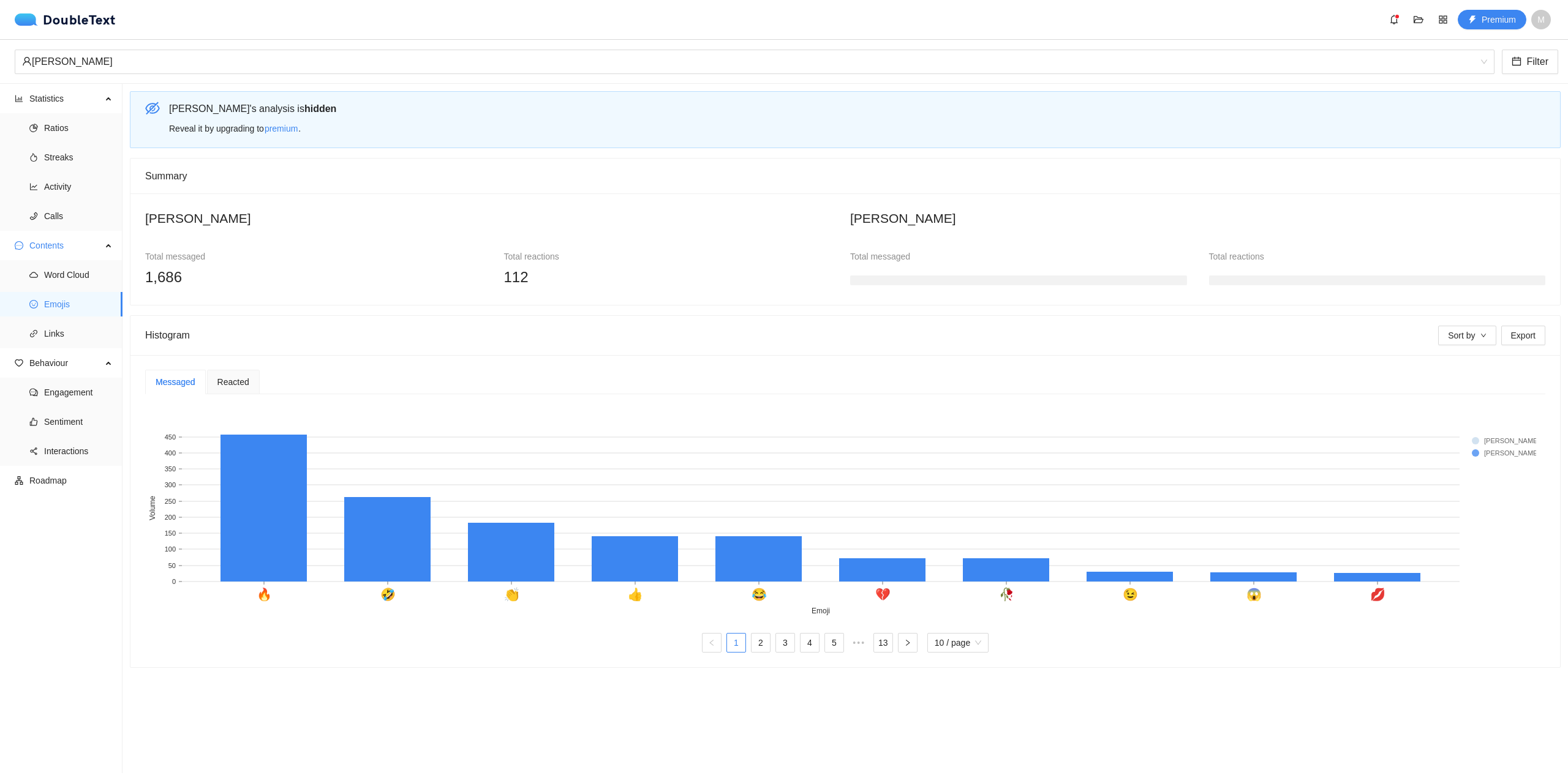
click at [211, 384] on div "Reacted" at bounding box center [233, 382] width 52 height 24
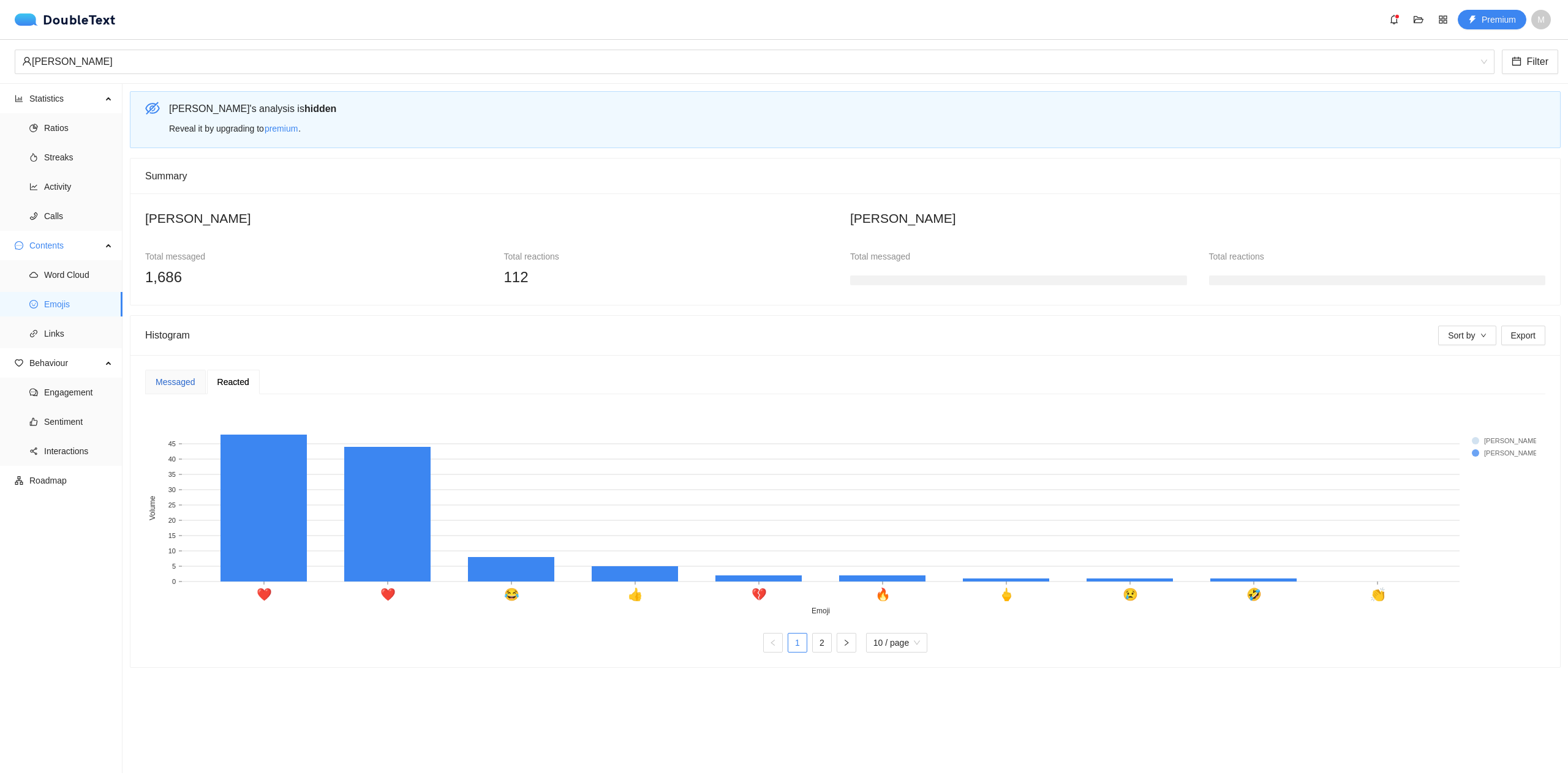
click at [181, 382] on div "Messaged" at bounding box center [175, 382] width 40 height 13
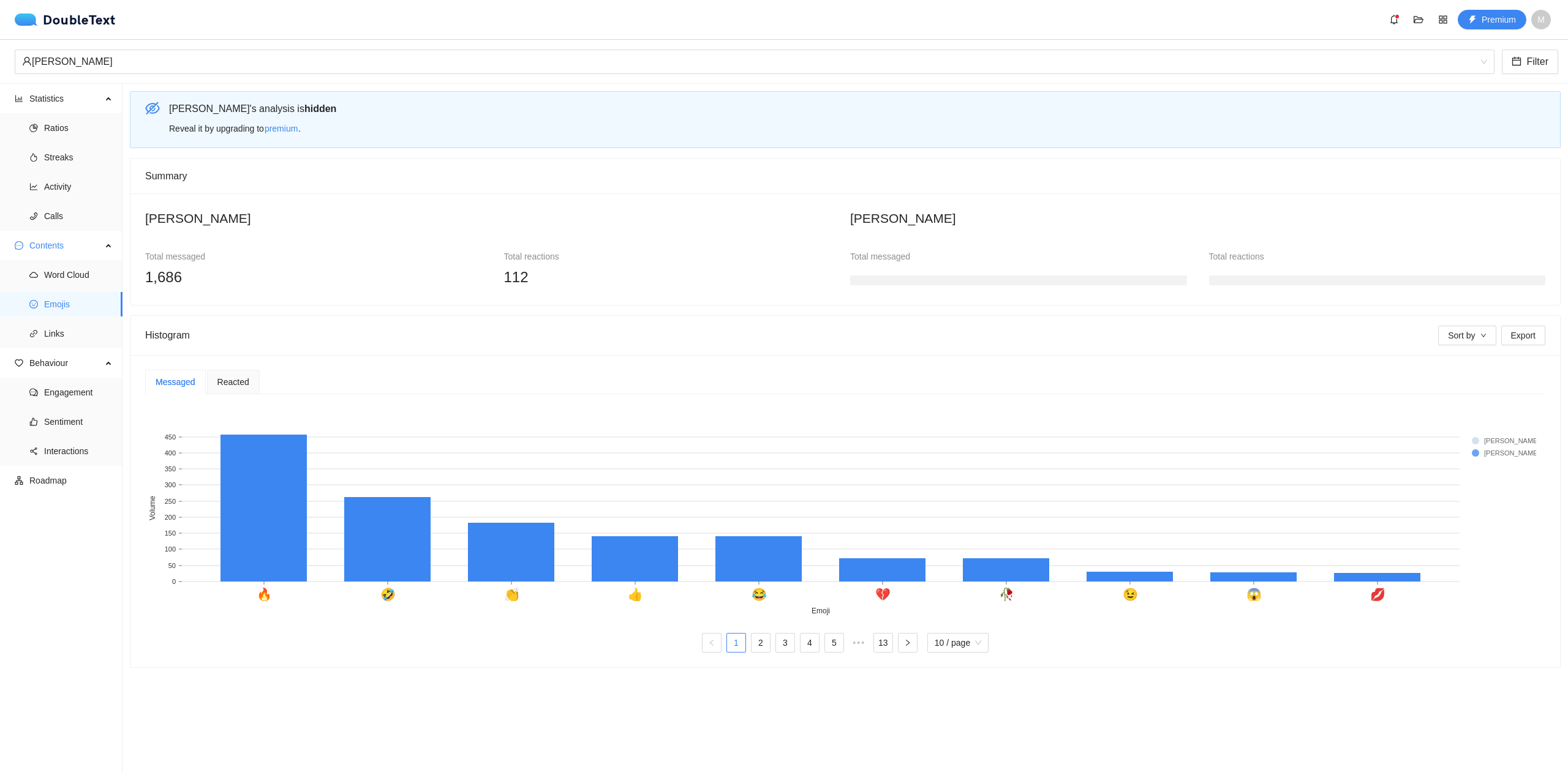
click at [247, 387] on div "Reacted" at bounding box center [233, 382] width 52 height 24
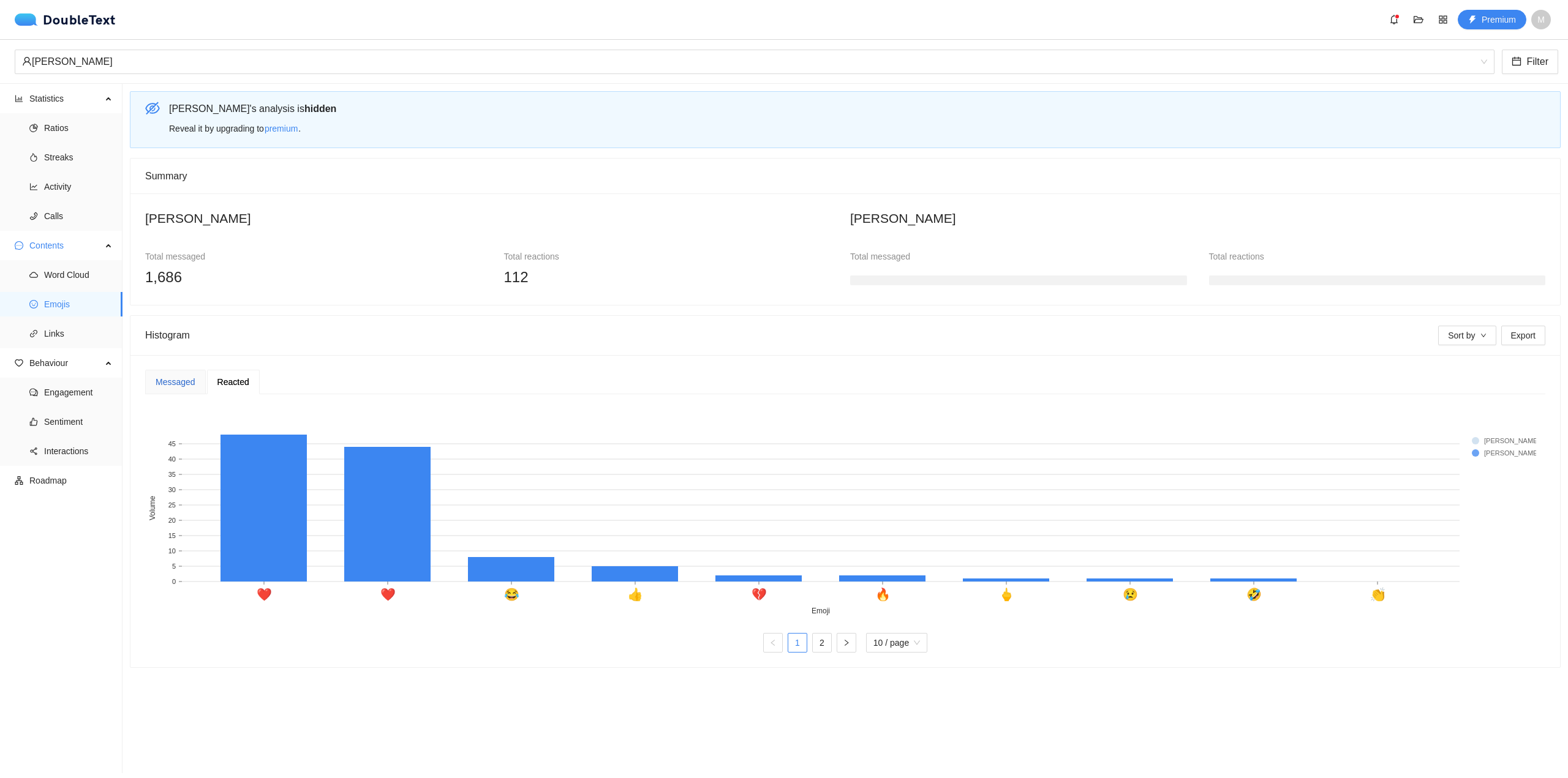
click at [190, 379] on div "Messaged" at bounding box center [175, 382] width 40 height 13
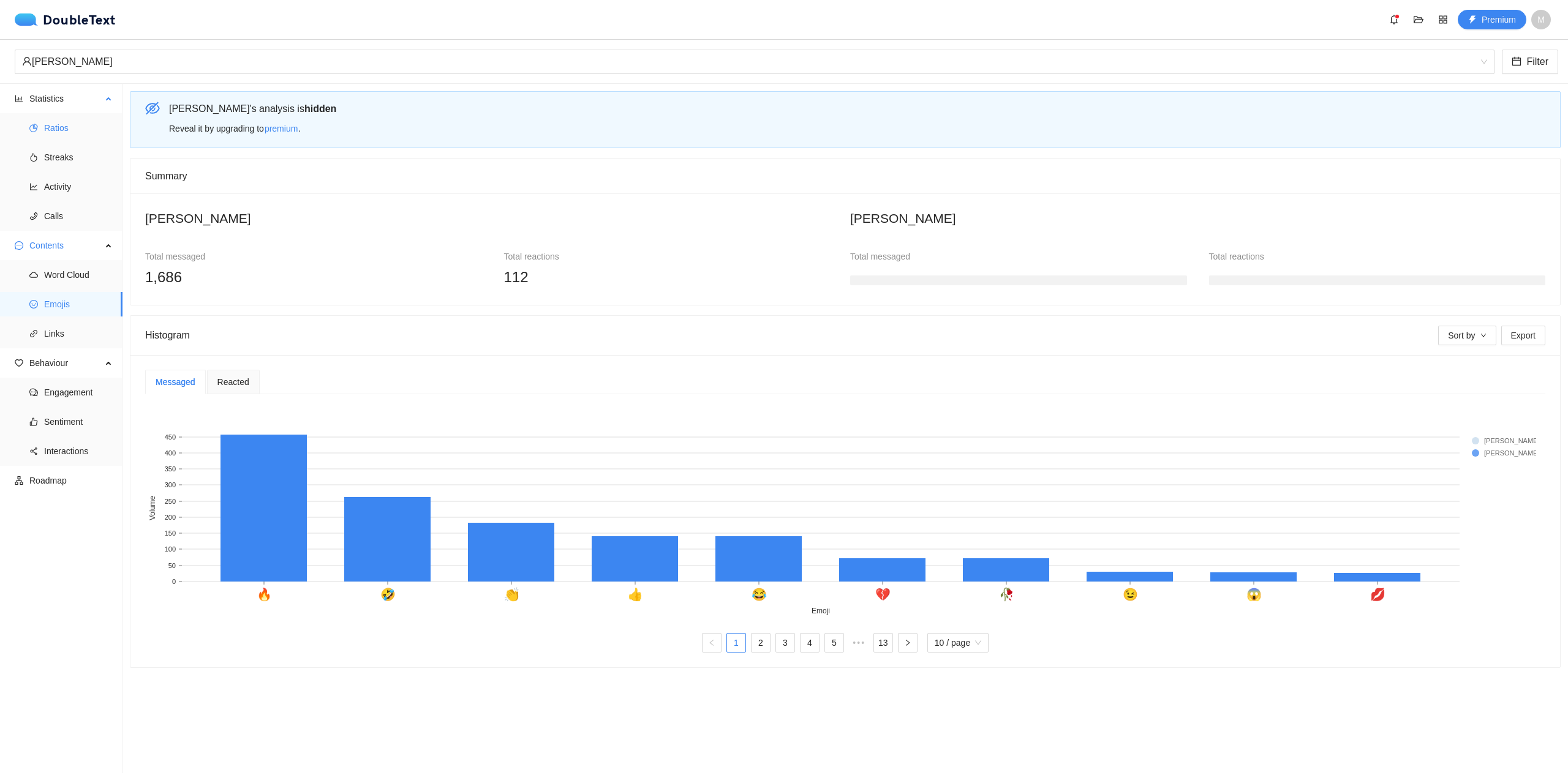
click at [94, 123] on span "Ratios" at bounding box center [78, 128] width 68 height 24
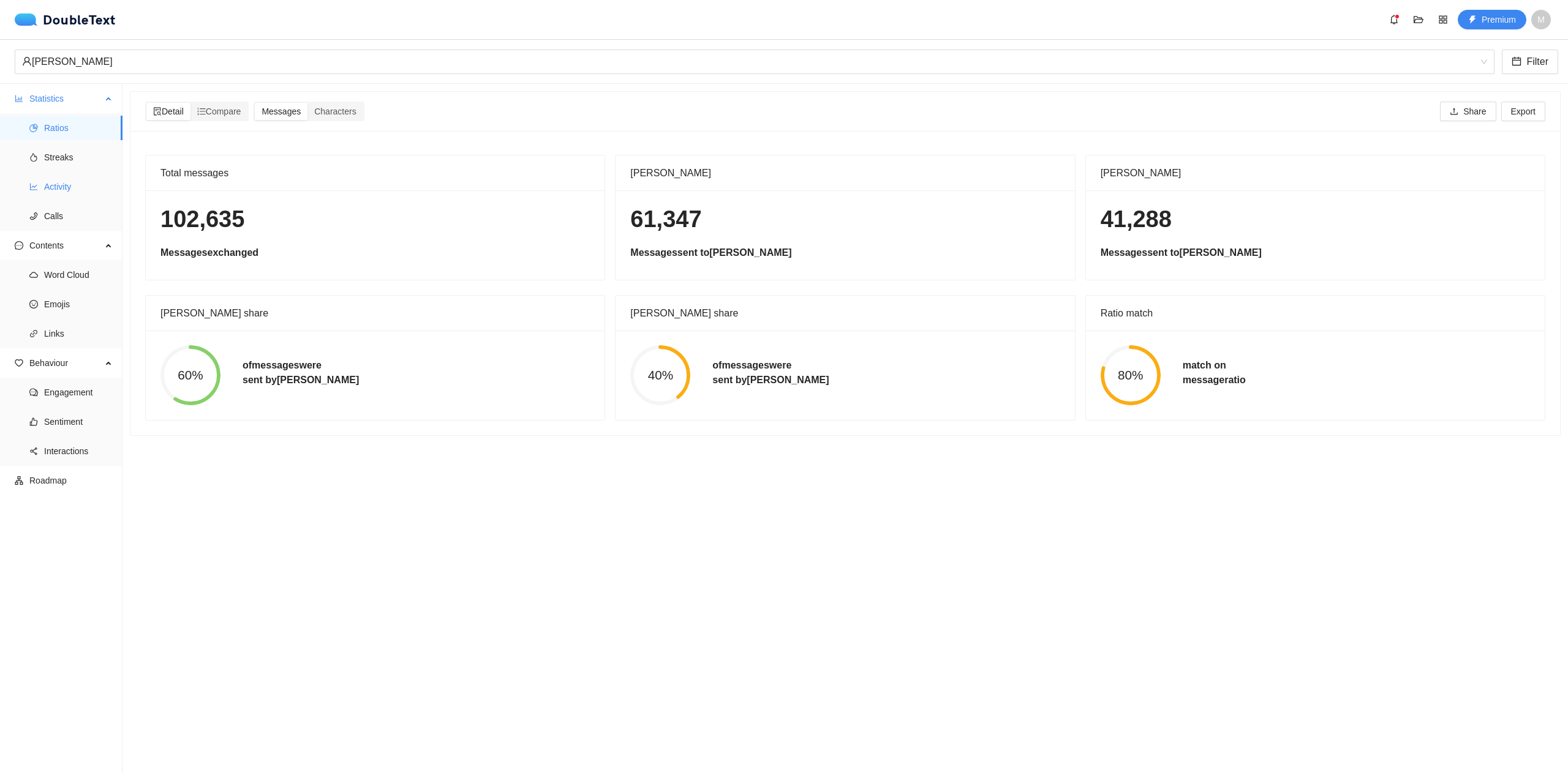
click at [98, 195] on span "Activity" at bounding box center [78, 186] width 68 height 24
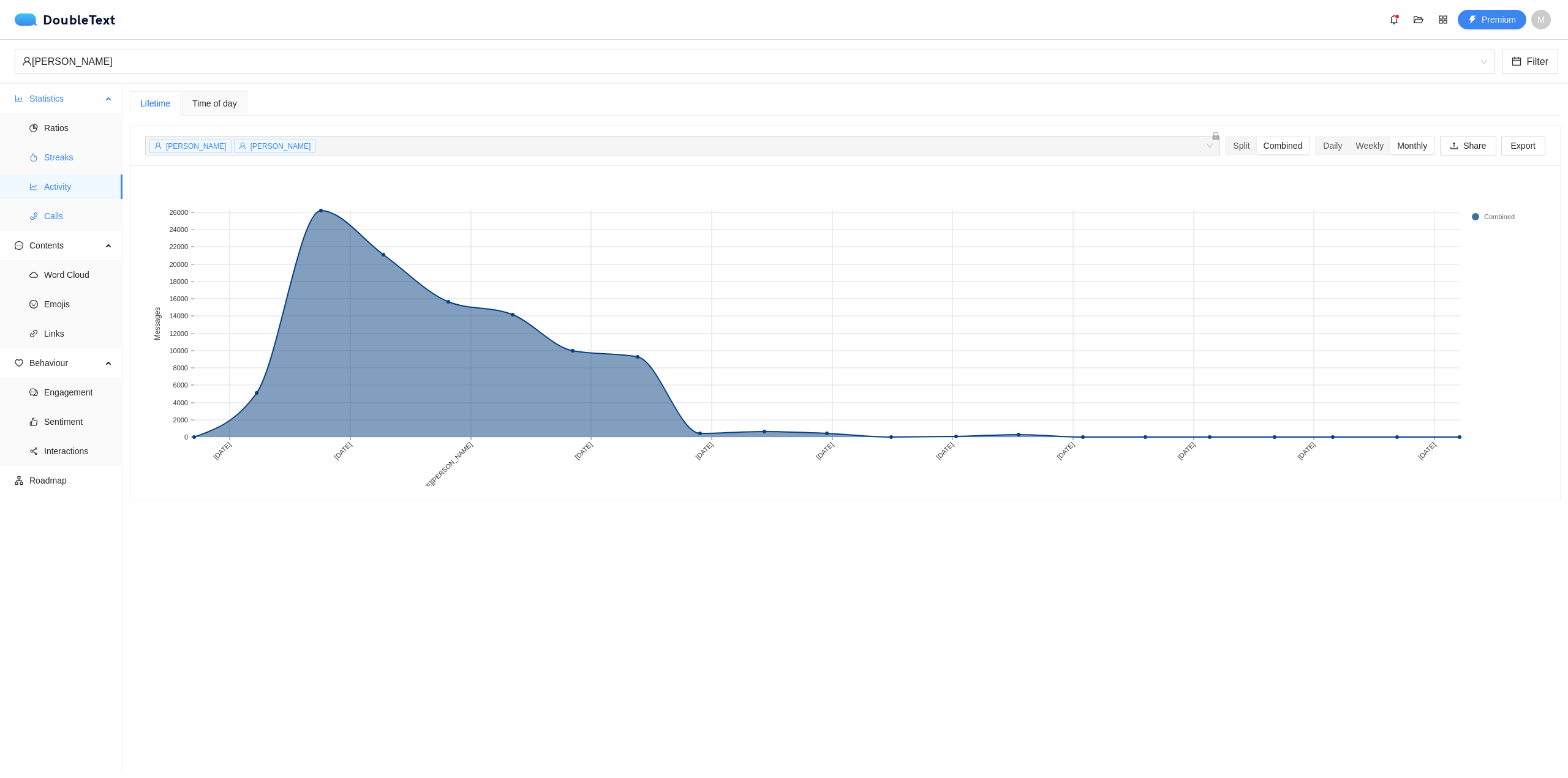
click at [84, 146] on span "Streaks" at bounding box center [78, 157] width 68 height 24
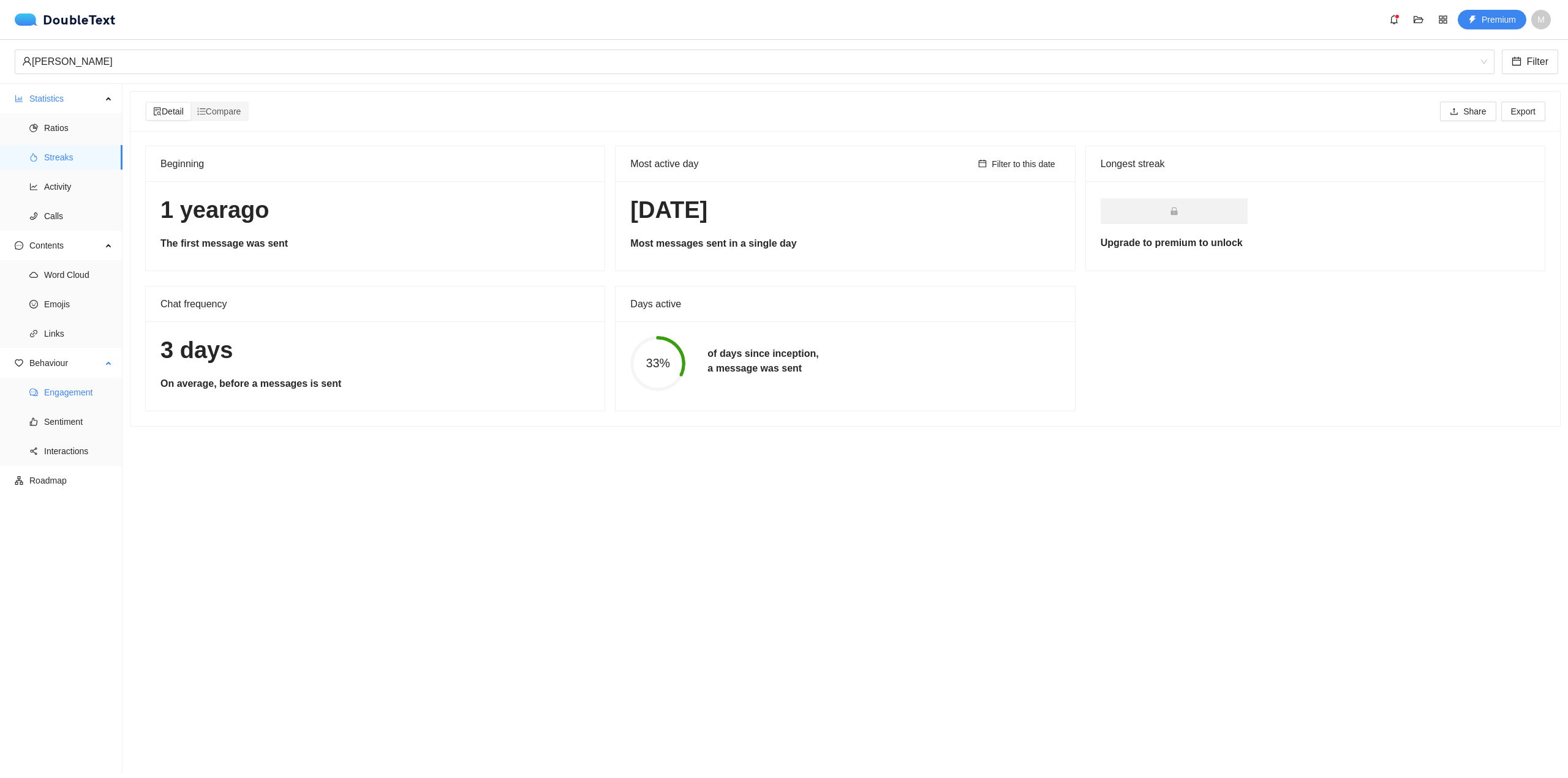
click at [98, 387] on span "Engagement" at bounding box center [78, 392] width 68 height 24
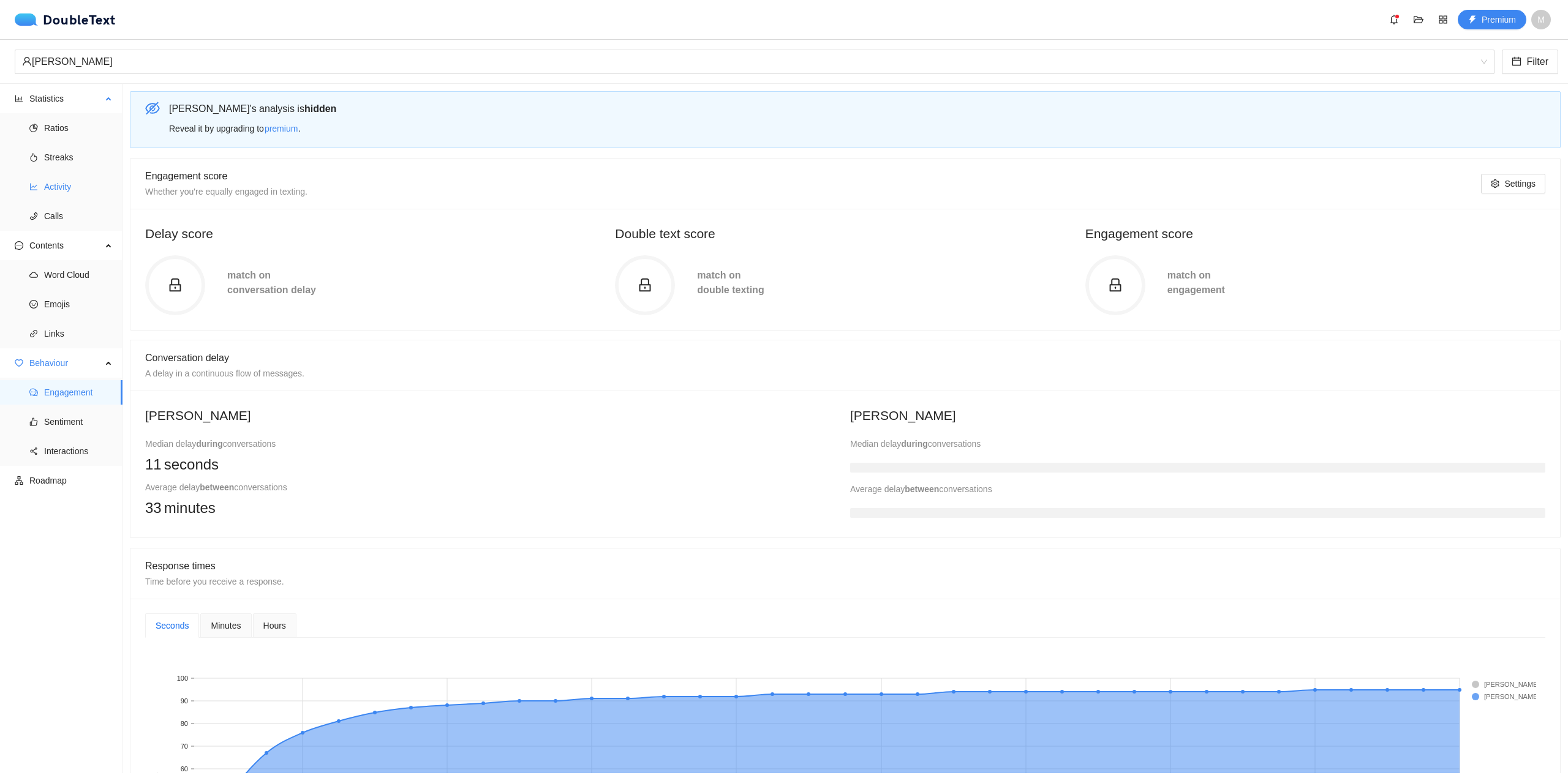
click at [60, 186] on span "Activity" at bounding box center [78, 186] width 68 height 24
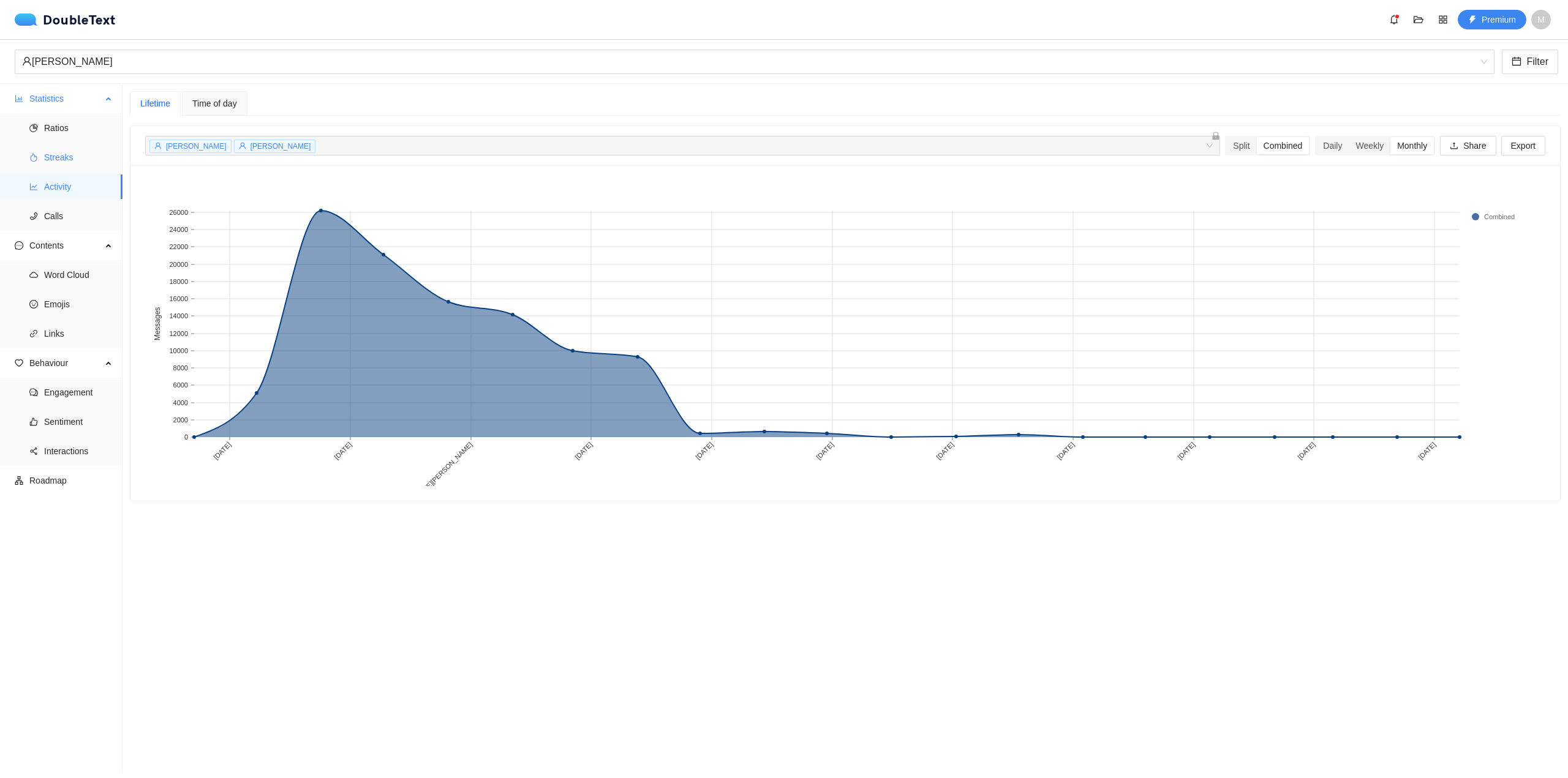
click at [68, 163] on span "Streaks" at bounding box center [78, 157] width 68 height 24
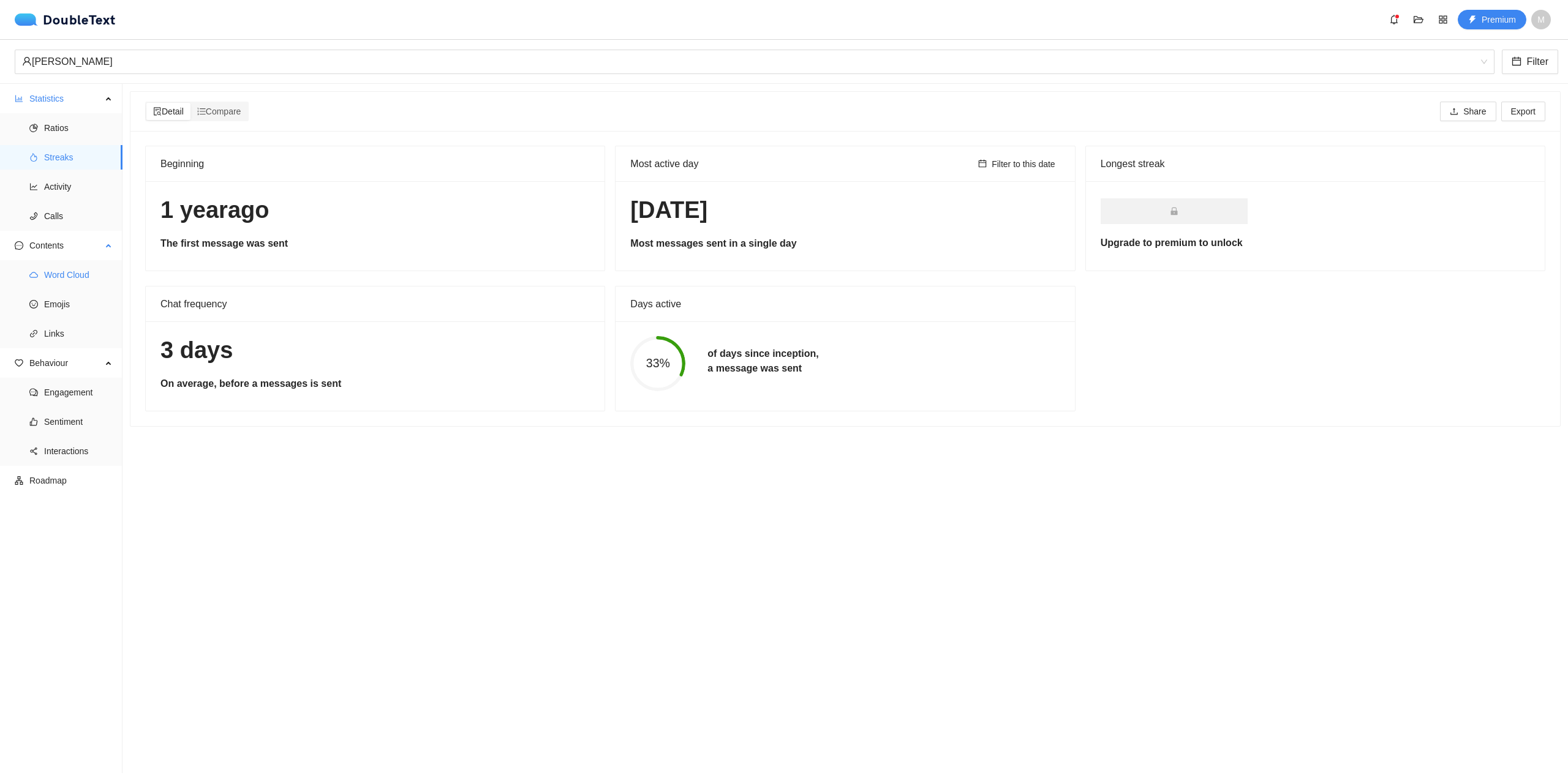
click at [69, 274] on span "Word Cloud" at bounding box center [78, 274] width 68 height 24
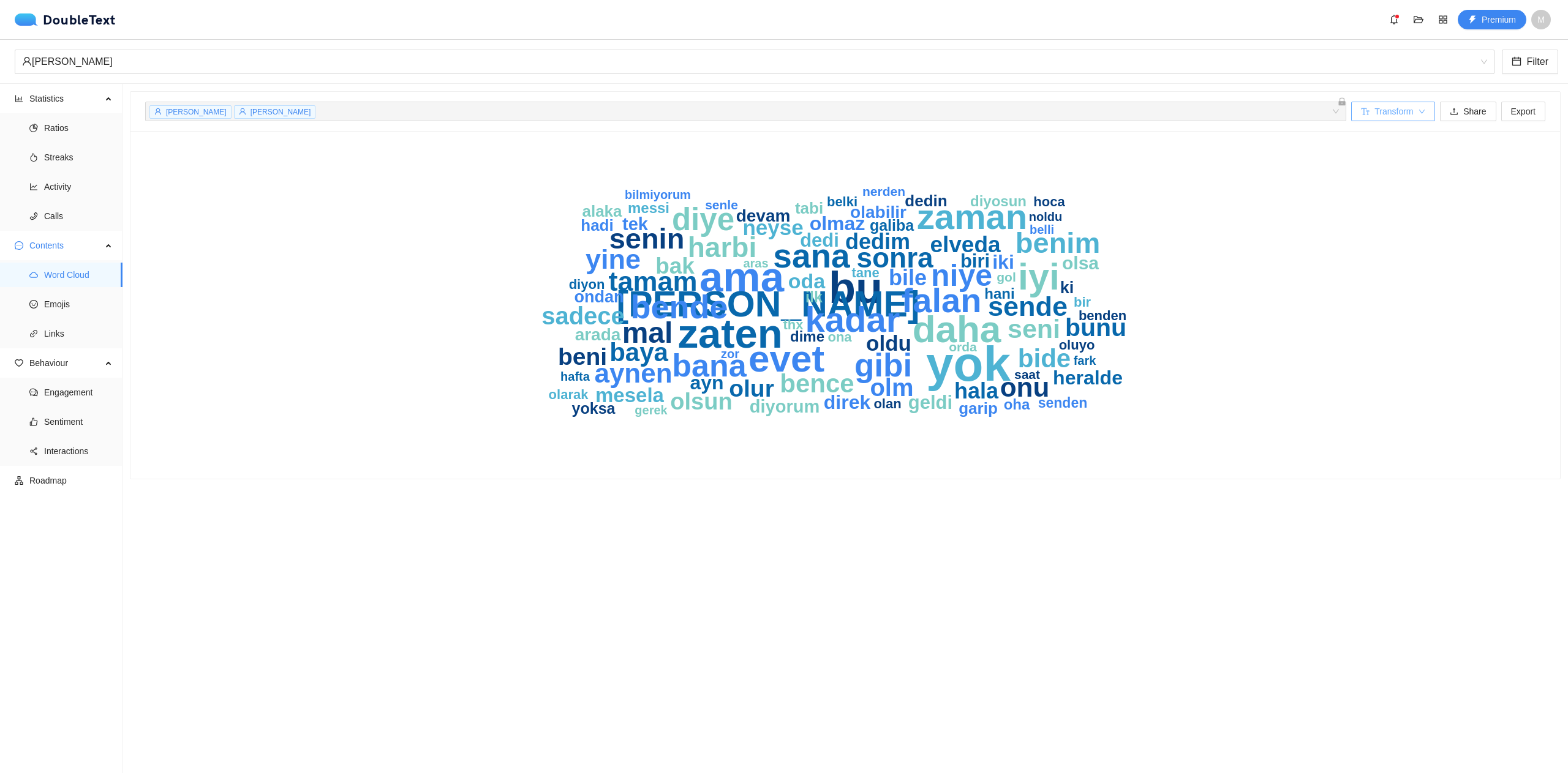
click at [1389, 109] on span "Transform" at bounding box center [1393, 111] width 38 height 13
click at [1403, 154] on span "Remove casing" at bounding box center [1382, 155] width 59 height 13
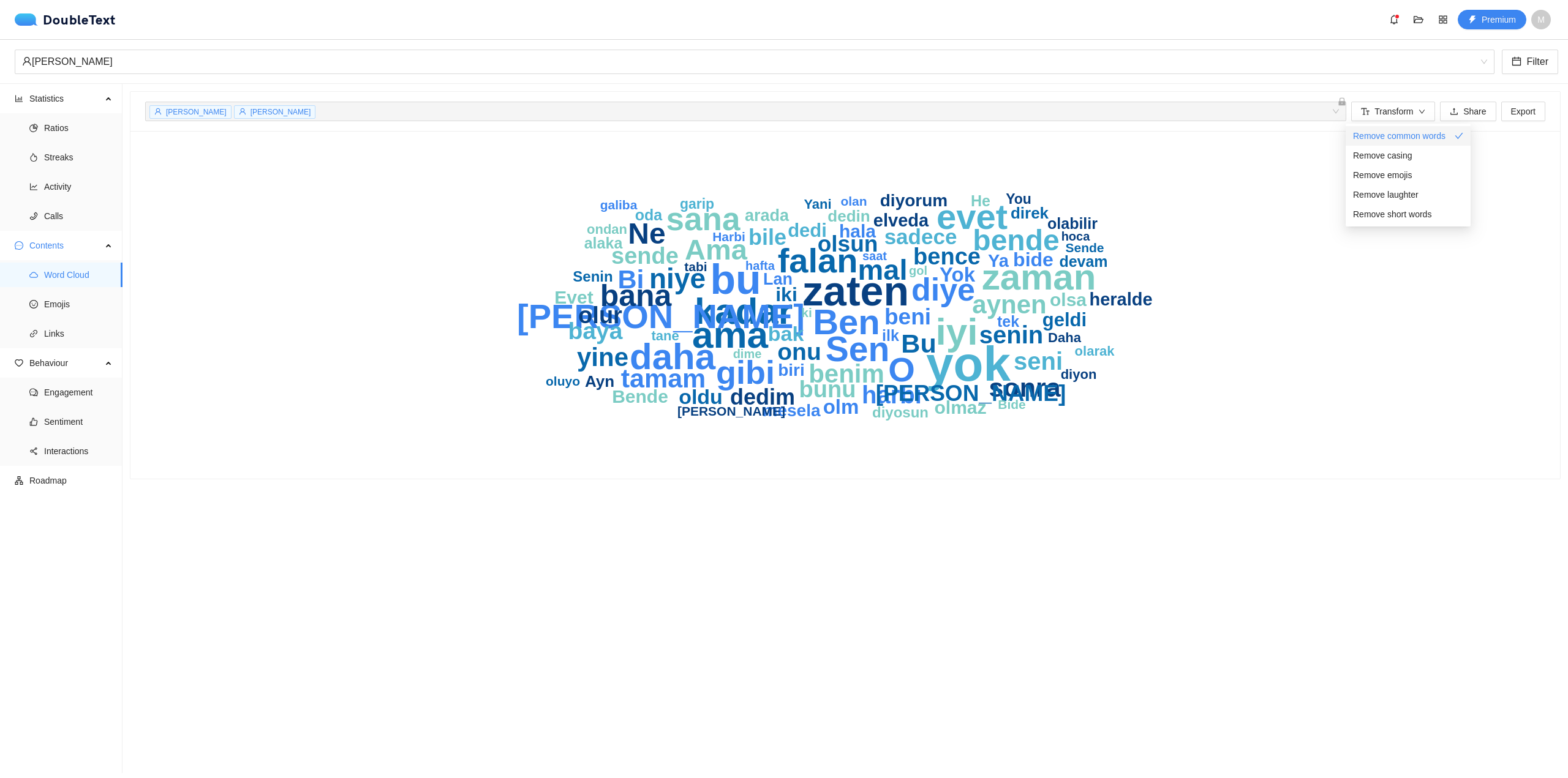
click at [1405, 133] on span "Remove common words" at bounding box center [1399, 135] width 93 height 13
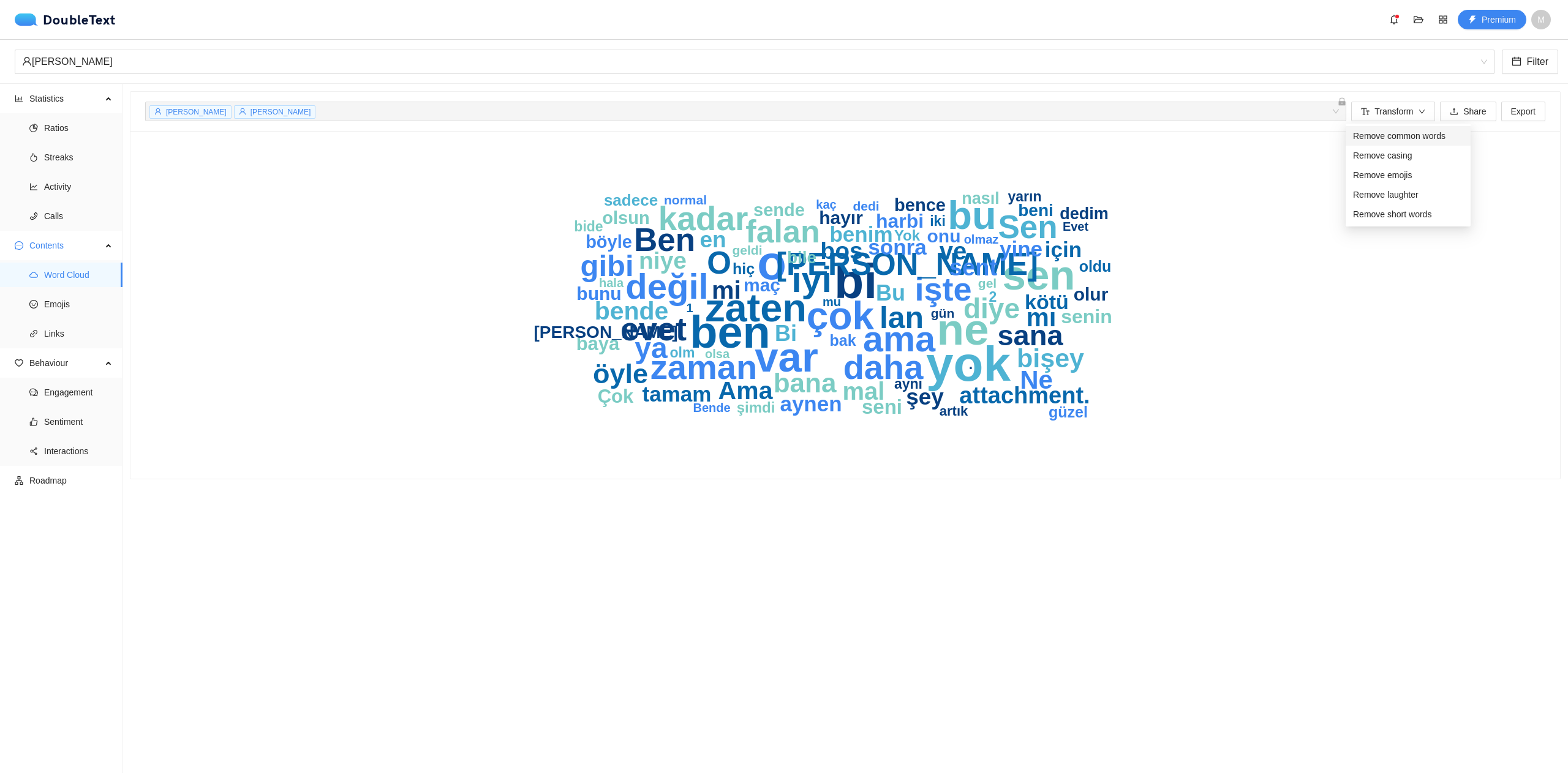
click at [1405, 133] on span "Remove common words" at bounding box center [1399, 135] width 93 height 13
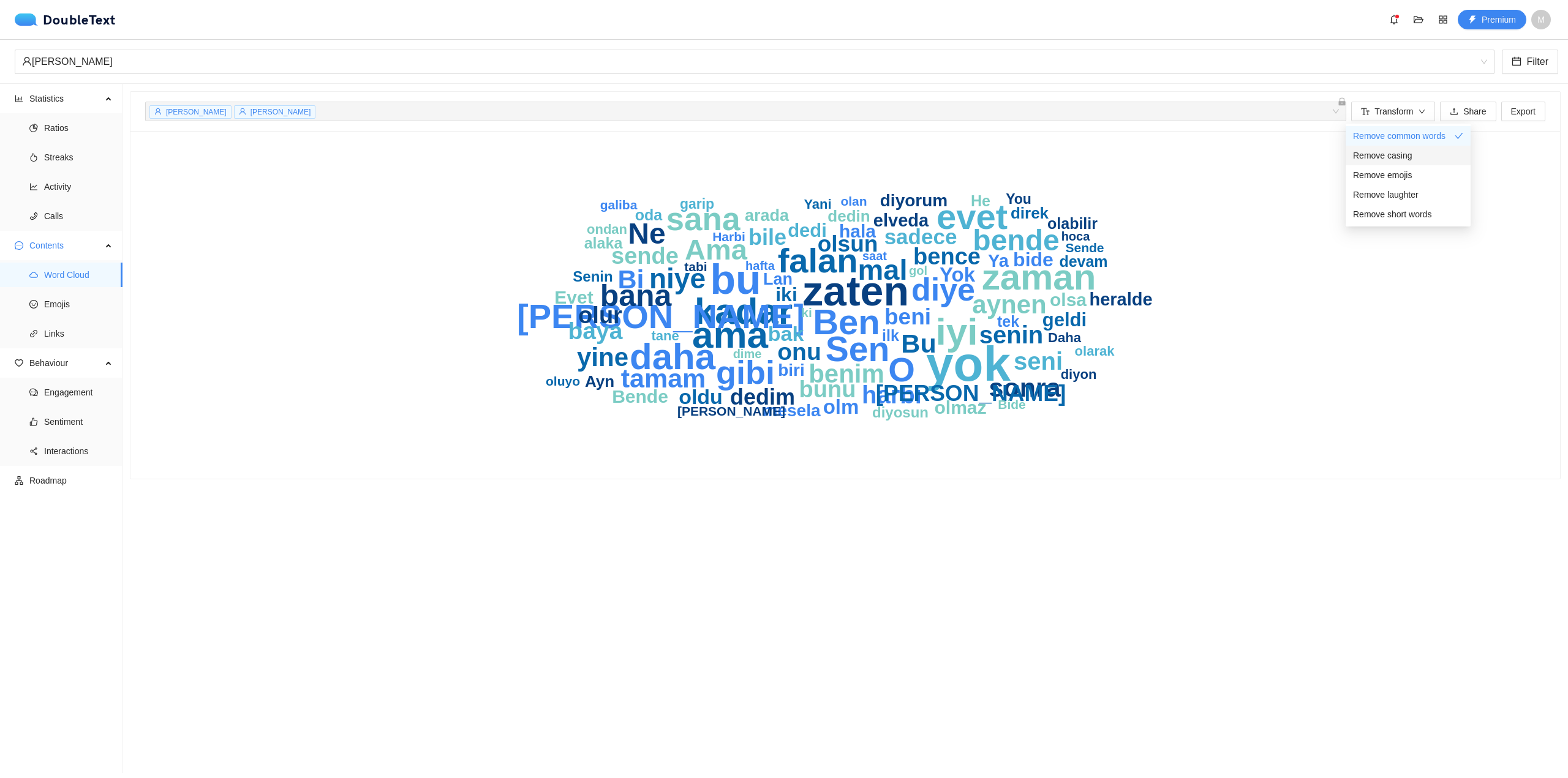
click at [1403, 151] on span "Remove casing" at bounding box center [1382, 155] width 59 height 13
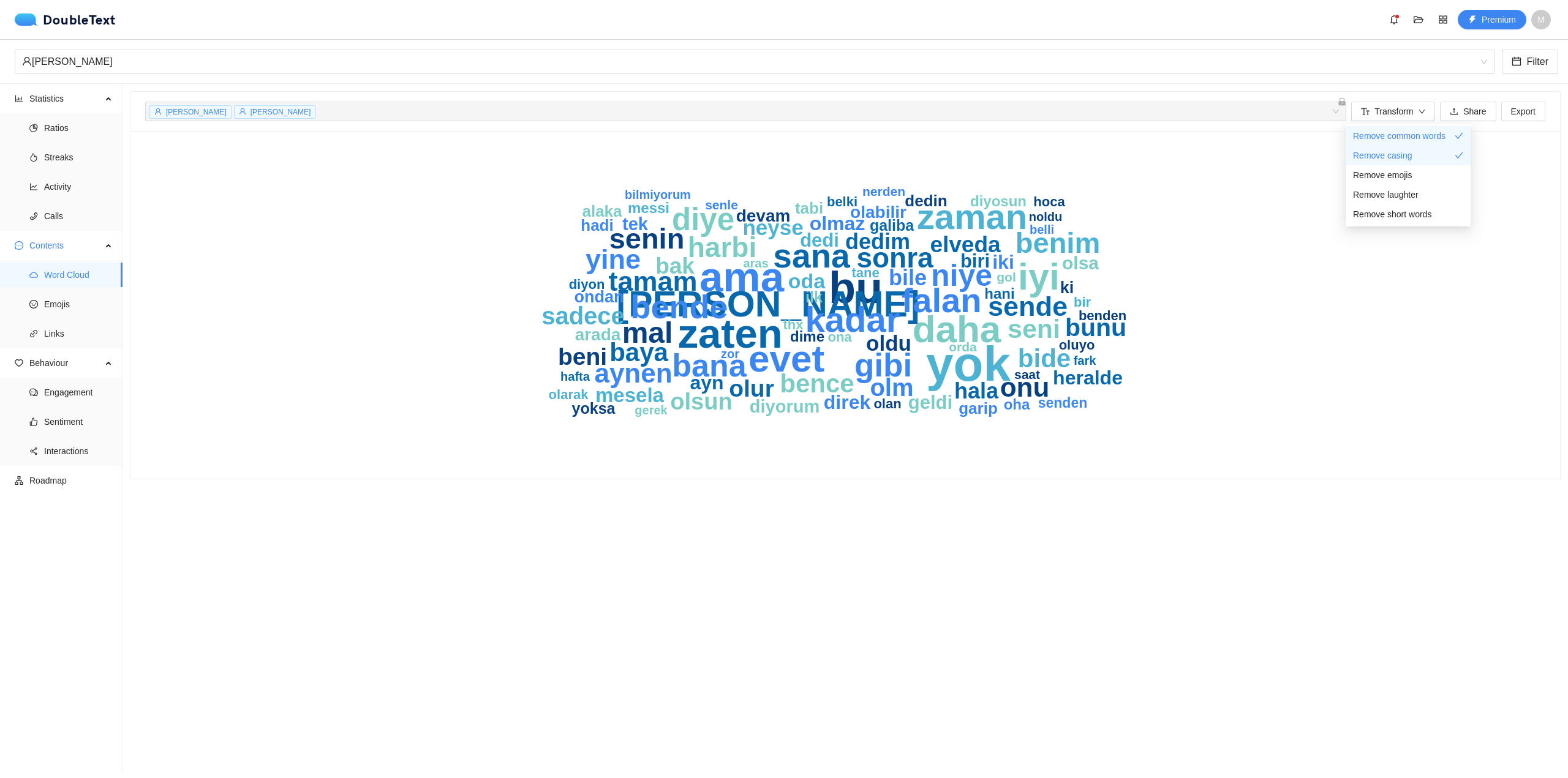
click at [1260, 294] on div "yok bu ama zaten daha evet iyi yani zaman kadar falan sana bende gibi bana diye…" at bounding box center [845, 305] width 1400 height 318
